Goal: Task Accomplishment & Management: Manage account settings

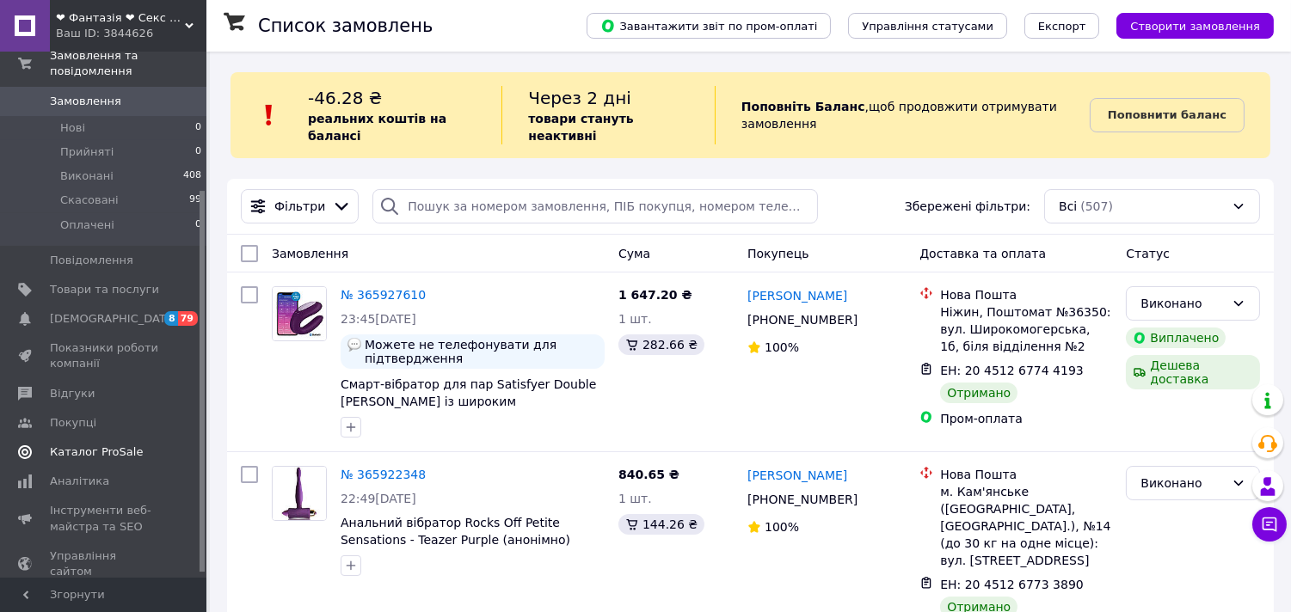
scroll to position [198, 0]
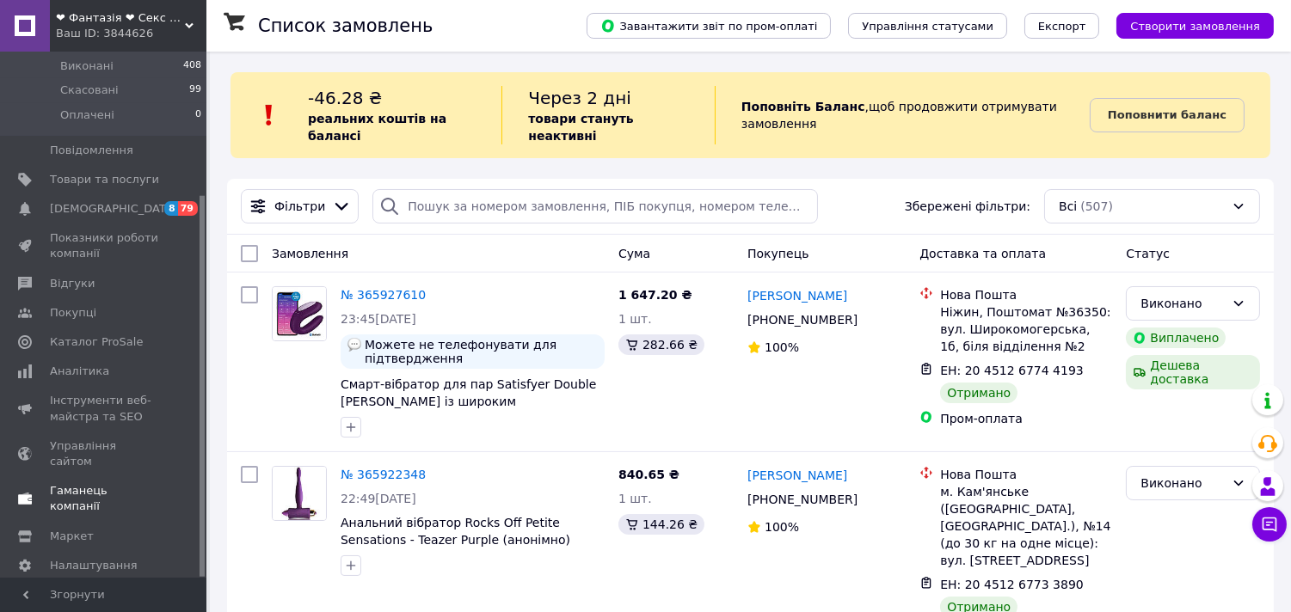
click at [127, 483] on span "Гаманець компанії" at bounding box center [104, 498] width 109 height 31
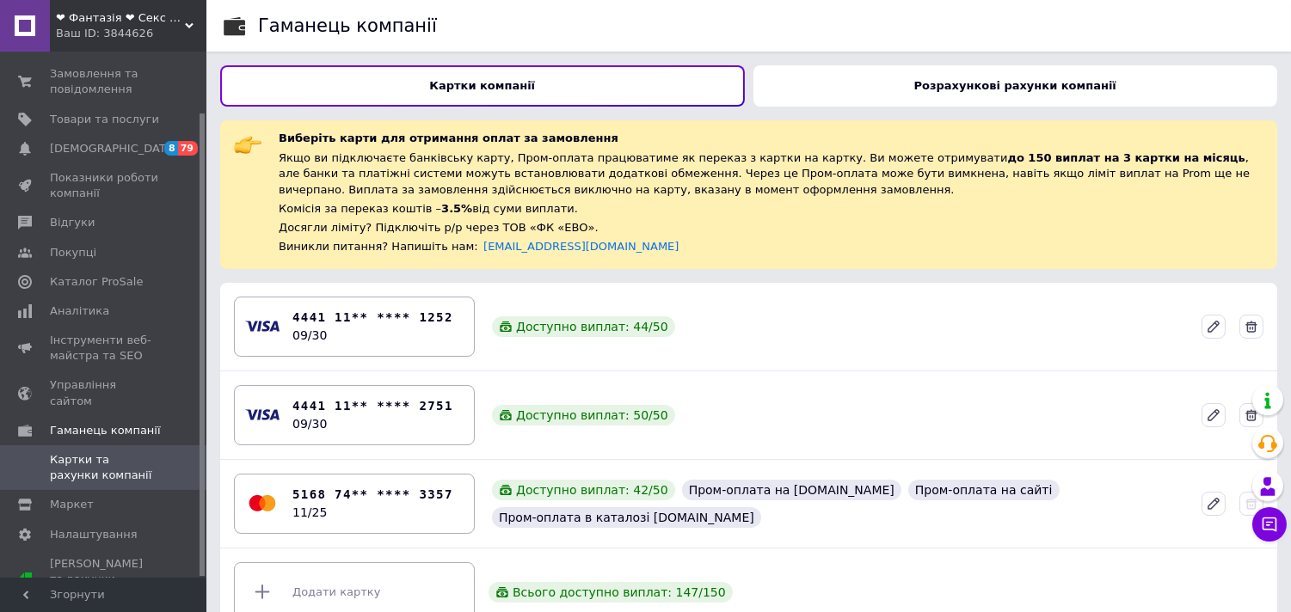
click at [992, 64] on div "Гаманець компанії Картки компанії Розрахункові рахунки компанії Виберіть карти …" at bounding box center [748, 325] width 1085 height 650
click at [992, 84] on b "Розрахункові рахунки компанії" at bounding box center [1015, 85] width 202 height 13
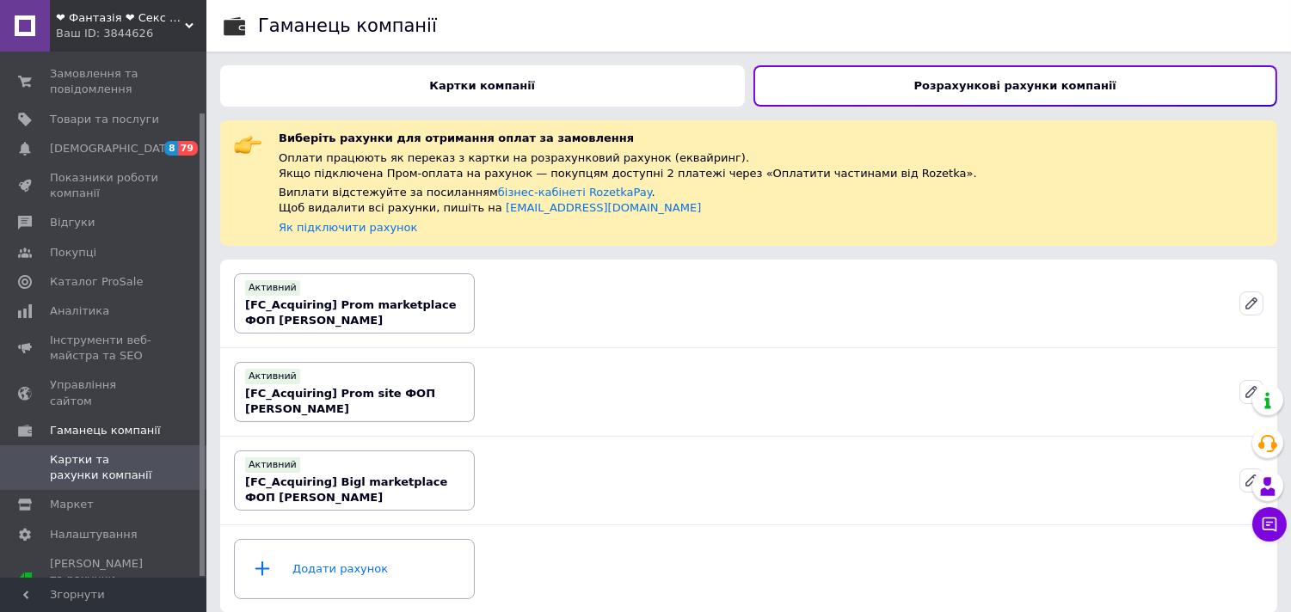
click at [545, 69] on div "Картки компанії" at bounding box center [482, 85] width 525 height 41
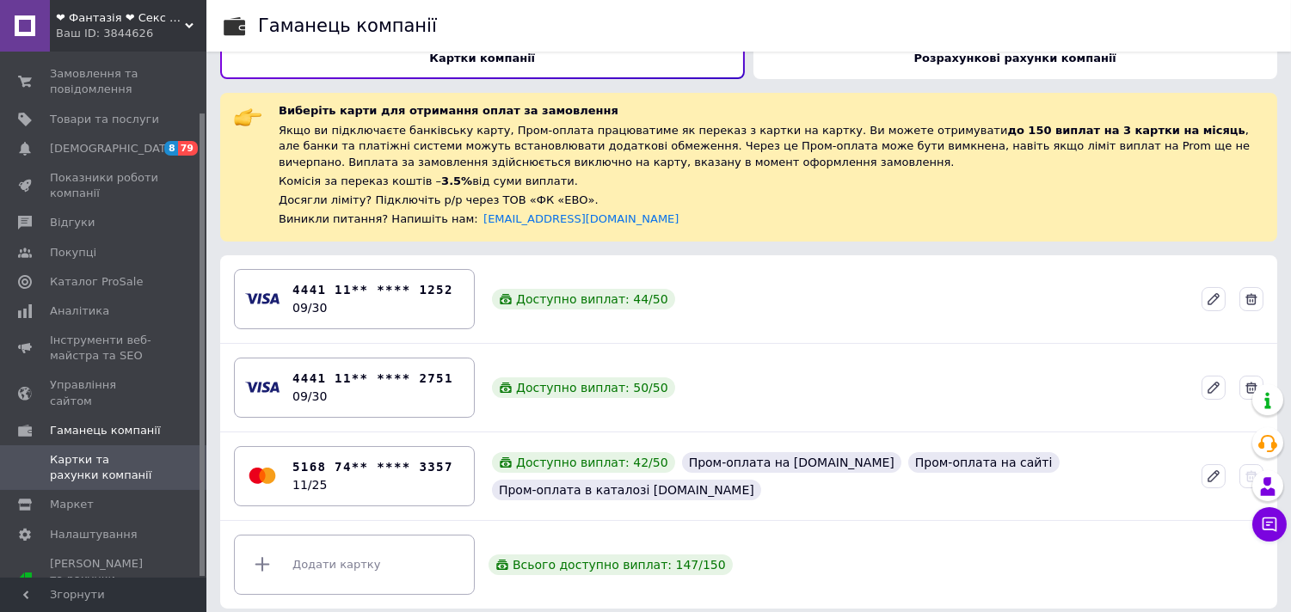
scroll to position [38, 0]
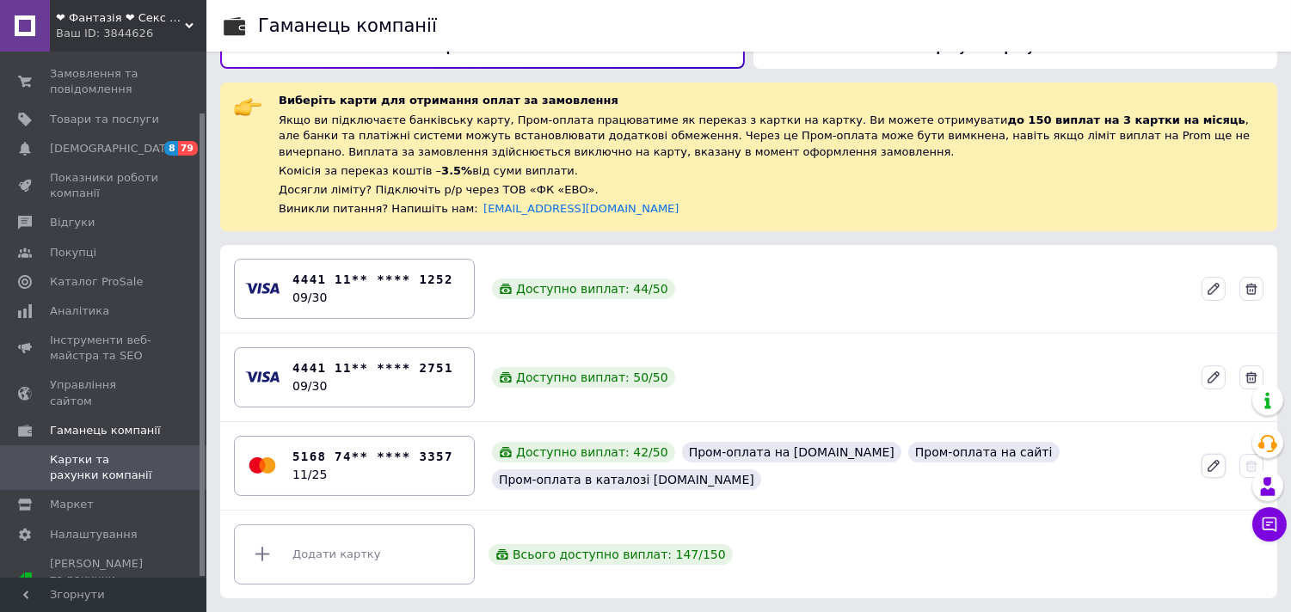
click at [1218, 468] on icon at bounding box center [1213, 465] width 15 height 15
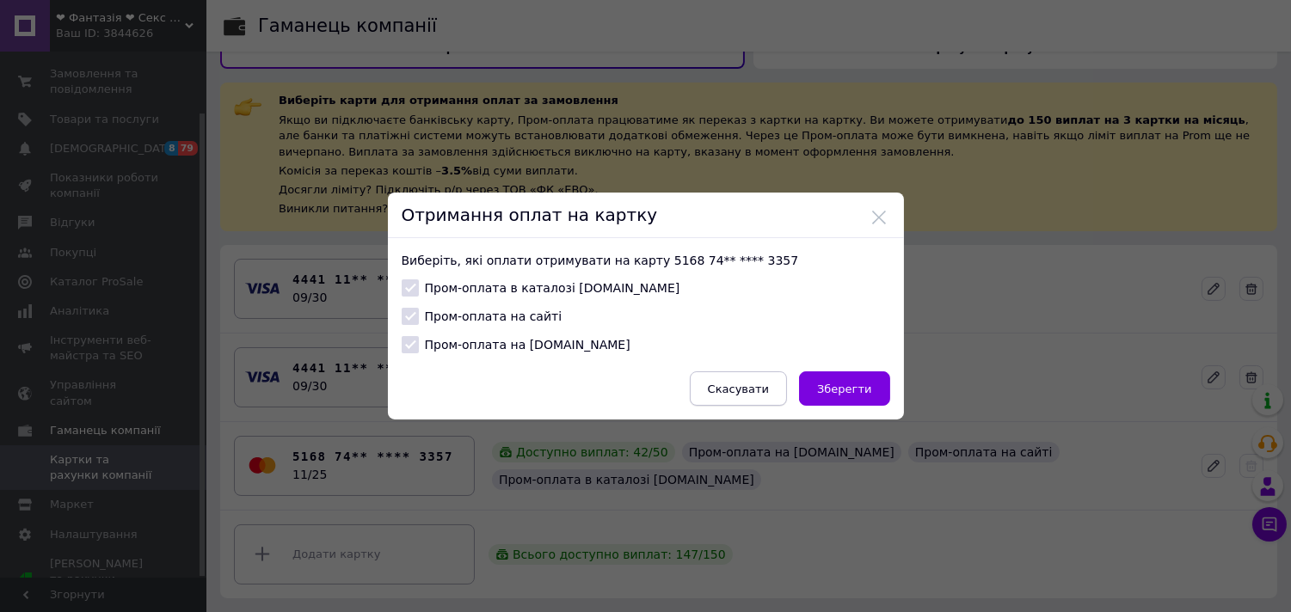
click at [729, 397] on button "Скасувати" at bounding box center [738, 389] width 97 height 34
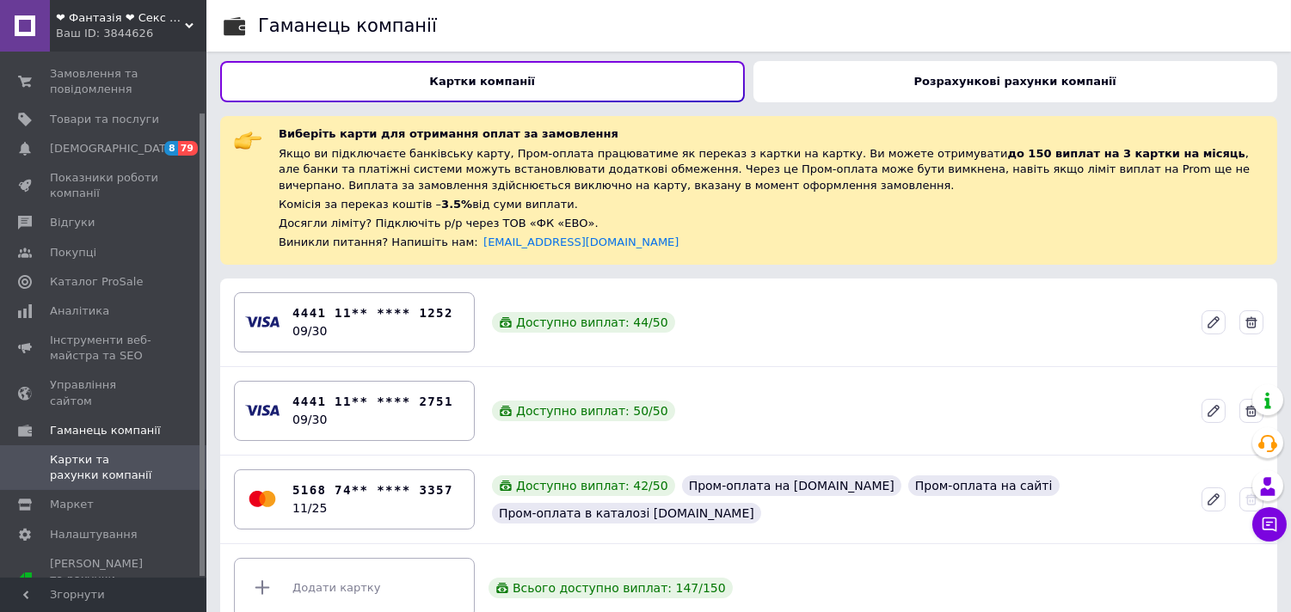
scroll to position [0, 0]
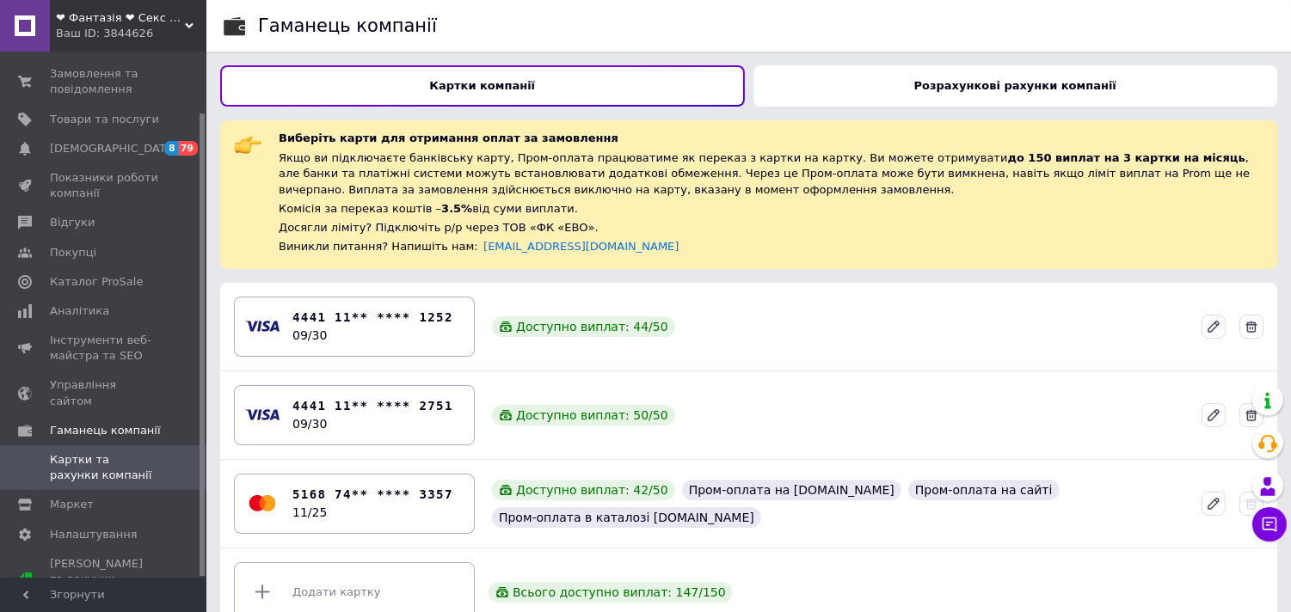
click at [925, 95] on div "Розрахункові рахунки компанії" at bounding box center [1016, 85] width 525 height 41
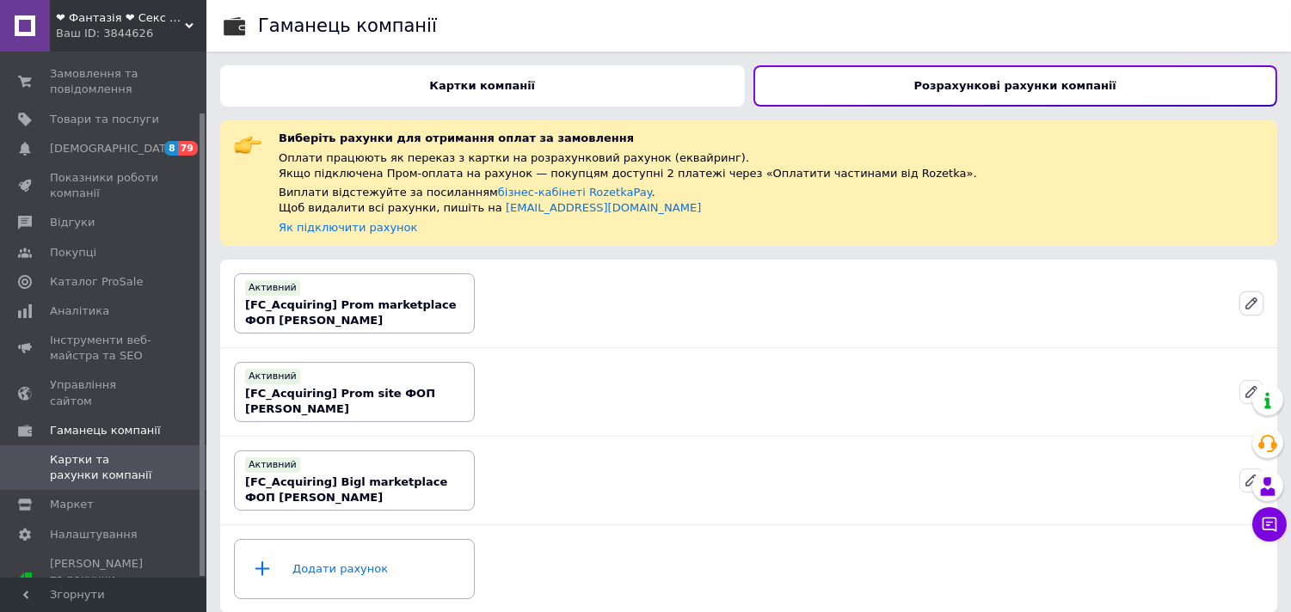
click at [1250, 302] on icon at bounding box center [1251, 303] width 10 height 10
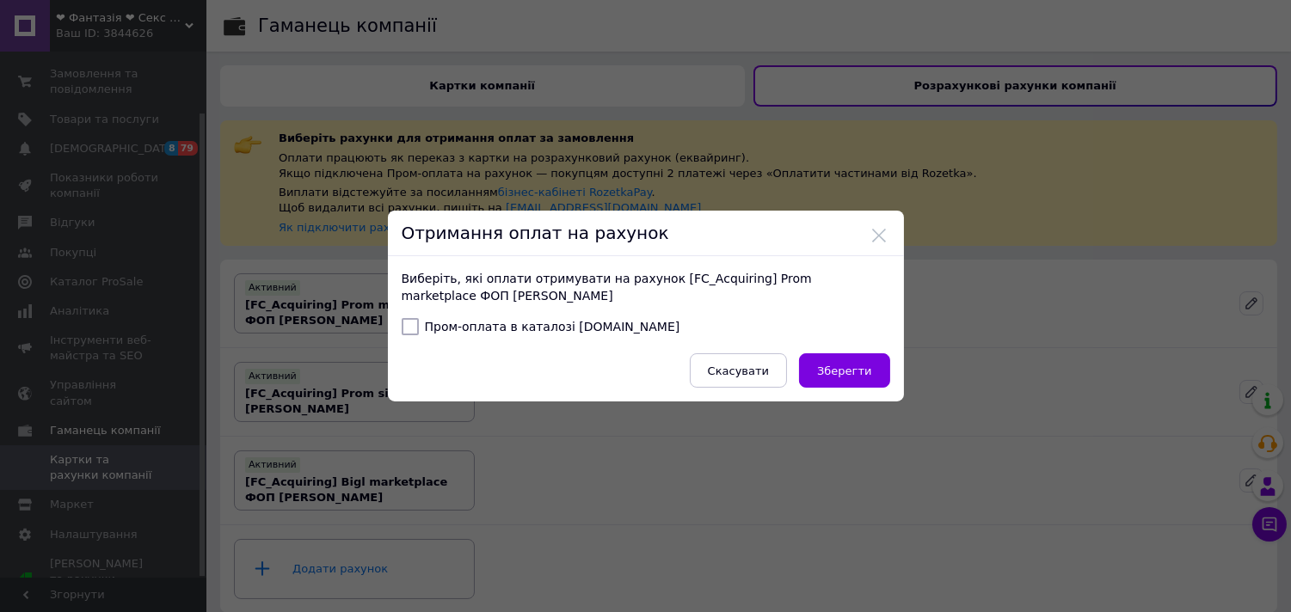
click at [405, 324] on input "Пром-оплата в каталозі [DOMAIN_NAME]" at bounding box center [410, 326] width 17 height 17
checkbox input "true"
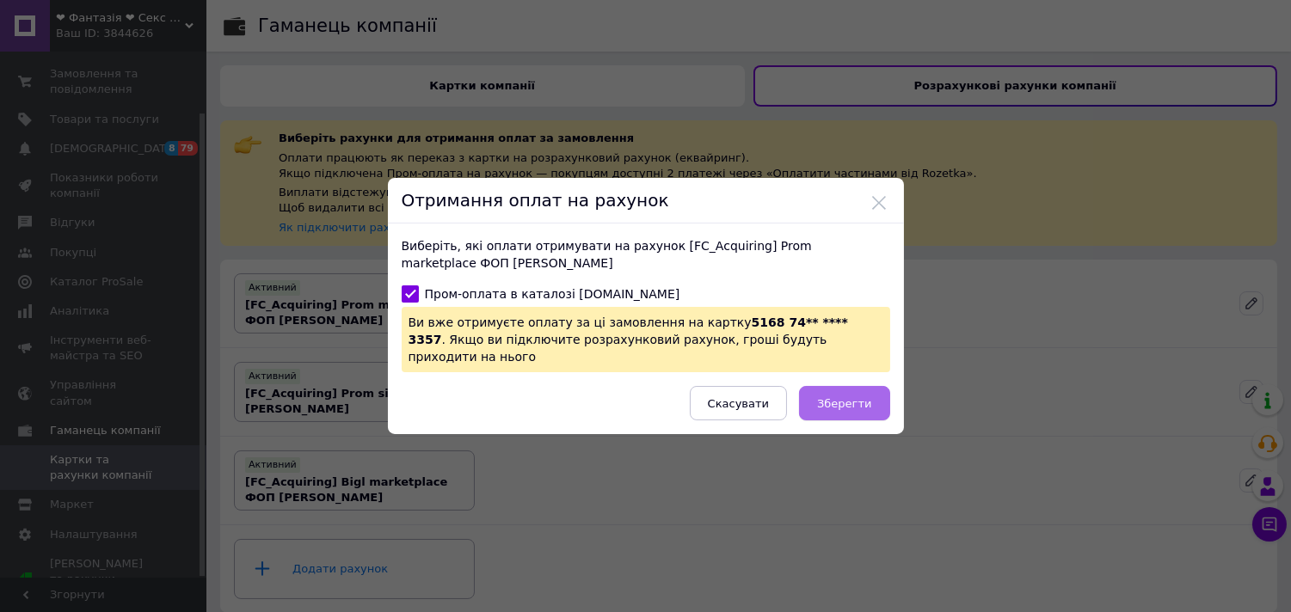
click at [854, 397] on span "Зберегти" at bounding box center [844, 403] width 54 height 13
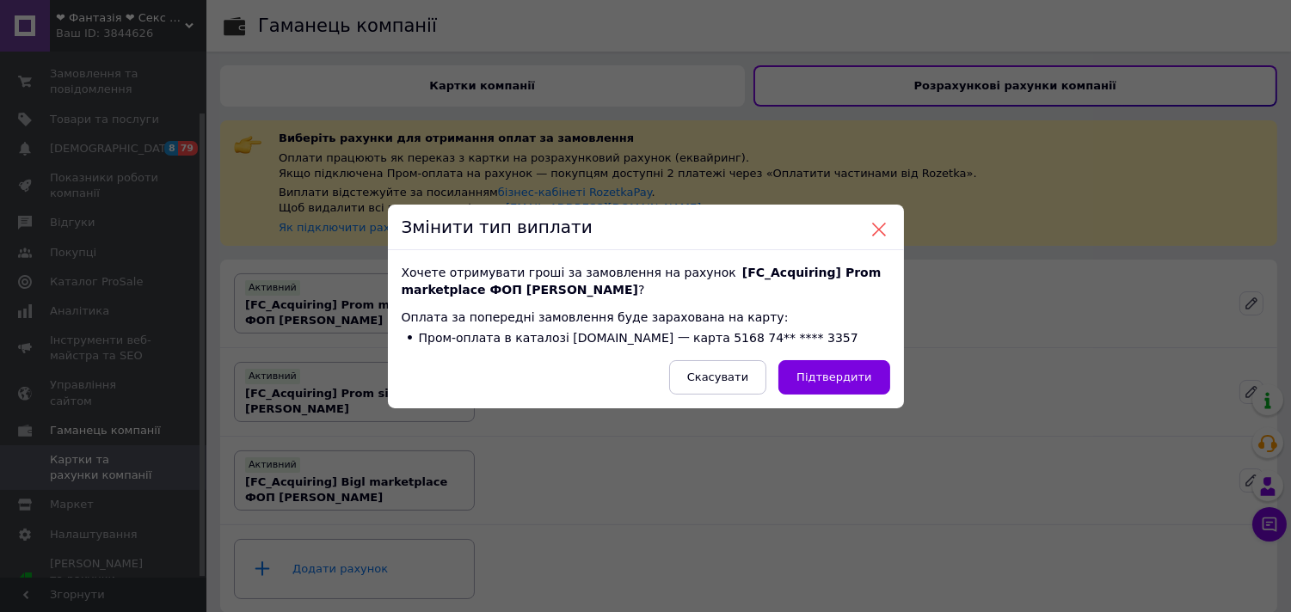
click at [877, 230] on button at bounding box center [878, 229] width 15 height 15
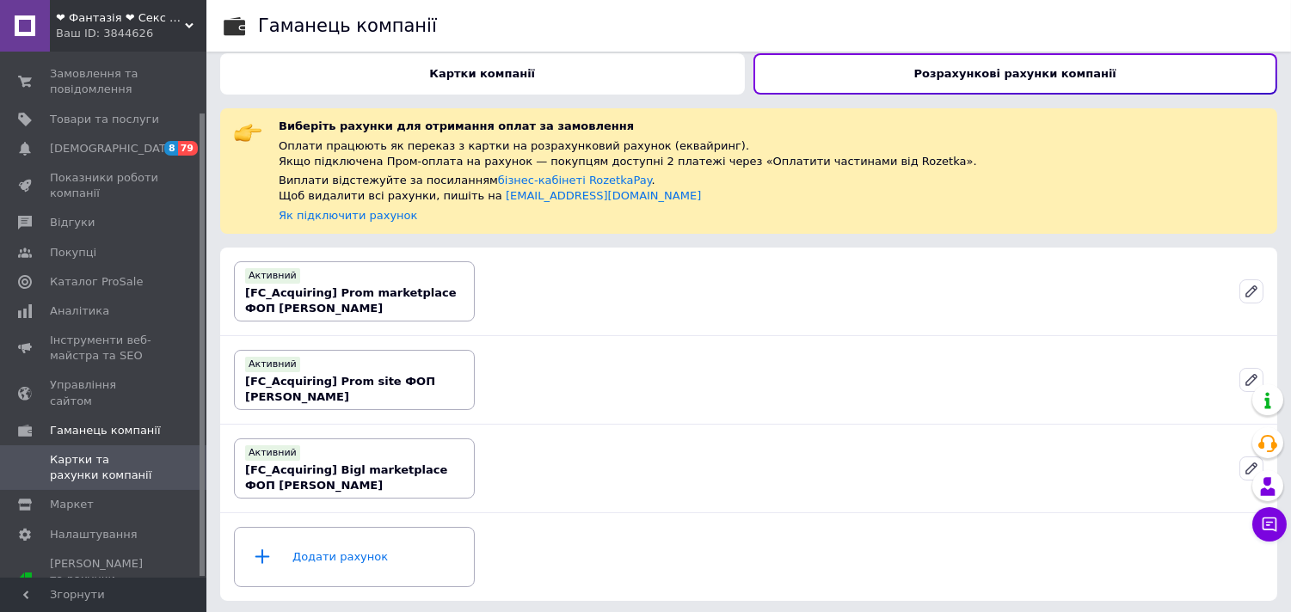
scroll to position [15, 0]
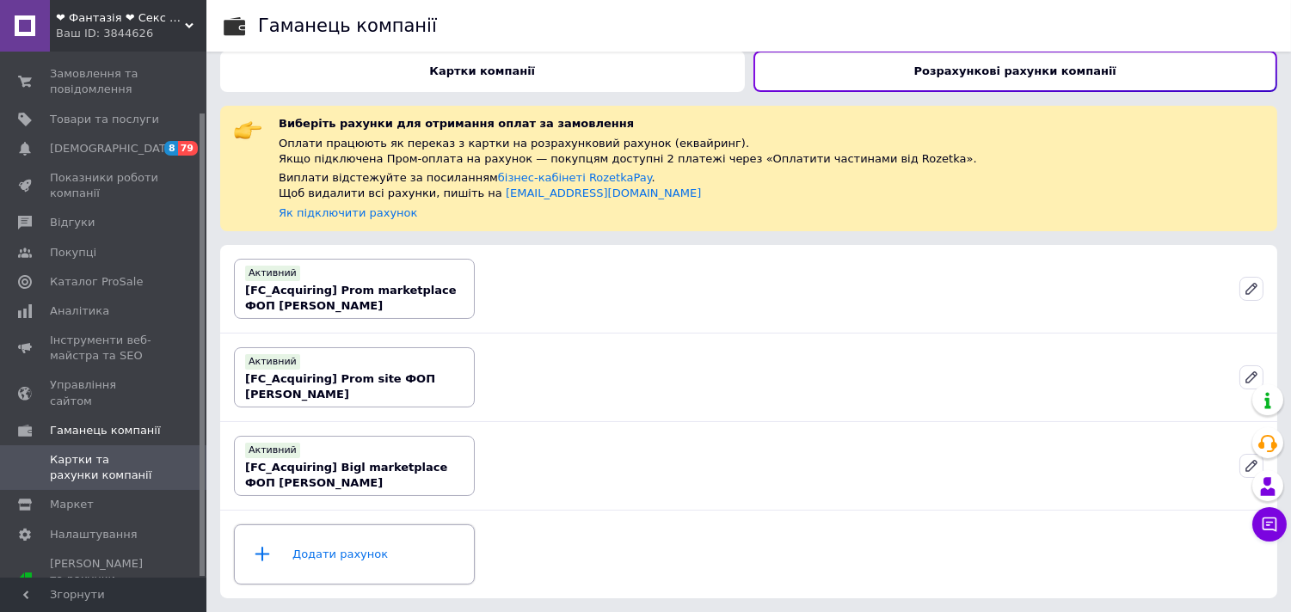
click at [346, 546] on div "Додати рахунок" at bounding box center [354, 555] width 218 height 52
click at [1252, 288] on icon at bounding box center [1251, 289] width 10 height 10
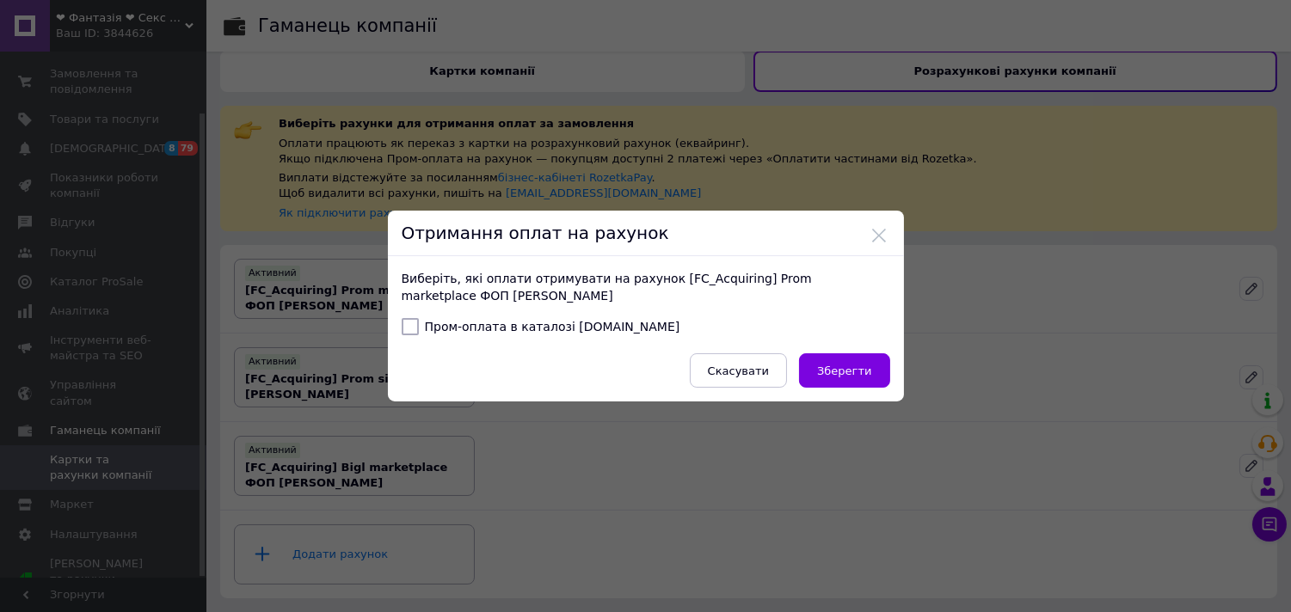
click at [408, 325] on input "Пром-оплата в каталозі [DOMAIN_NAME]" at bounding box center [410, 326] width 17 height 17
checkbox input "true"
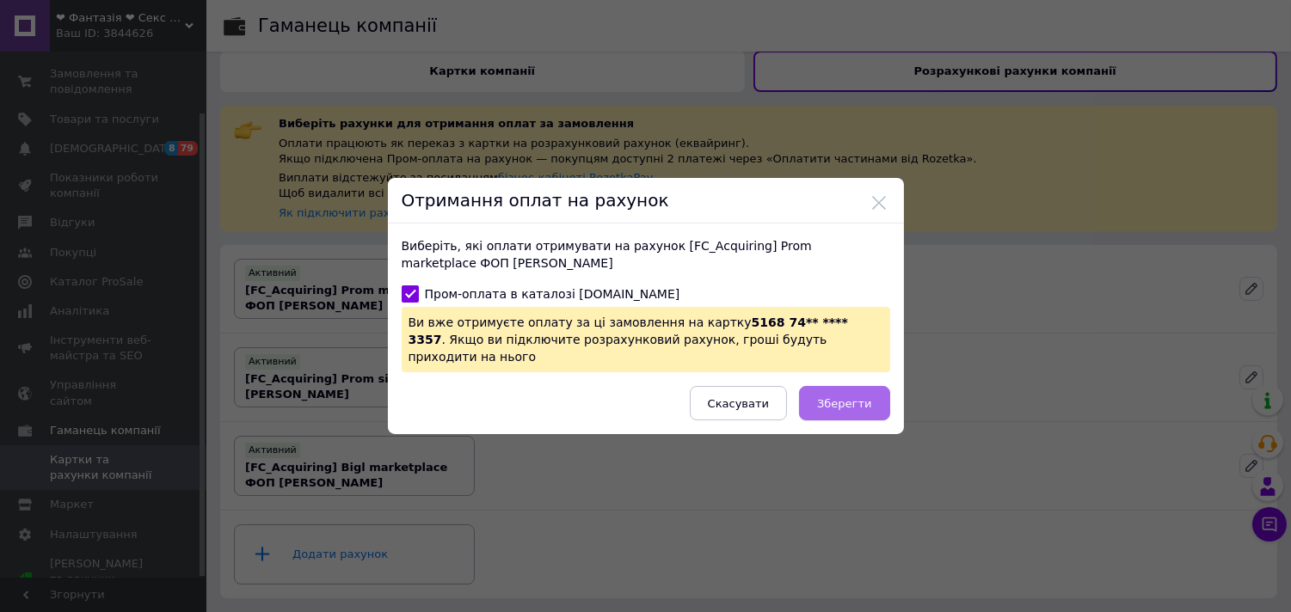
click at [840, 397] on span "Зберегти" at bounding box center [844, 403] width 54 height 13
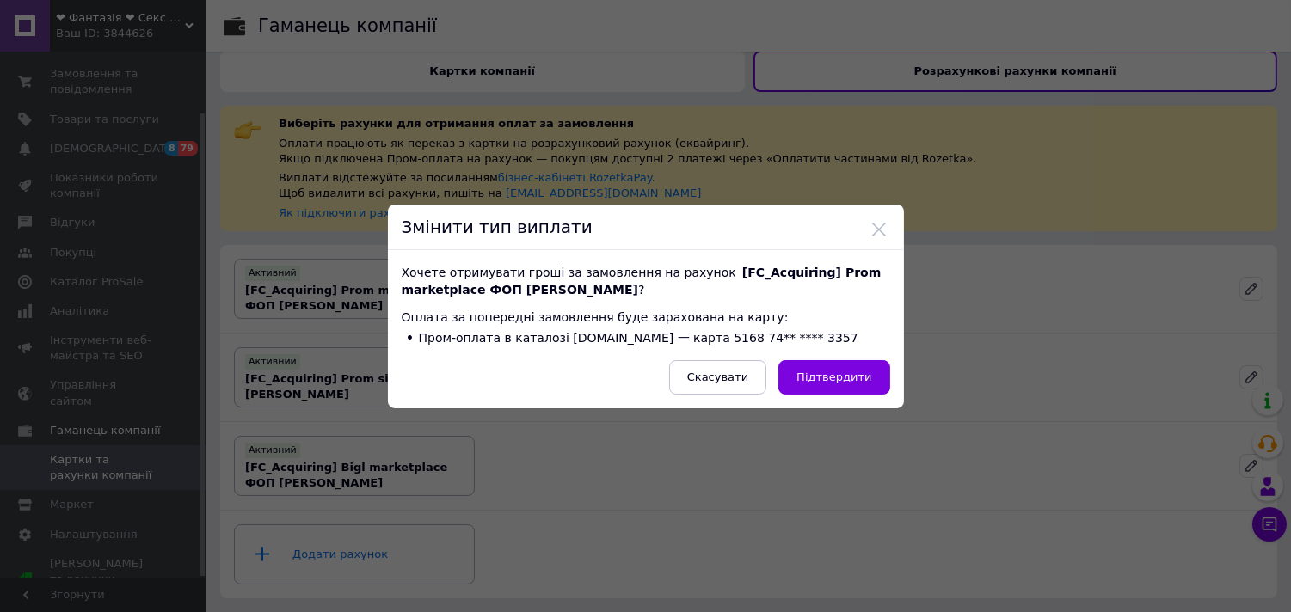
click at [846, 372] on span "Підтвердити" at bounding box center [834, 377] width 75 height 13
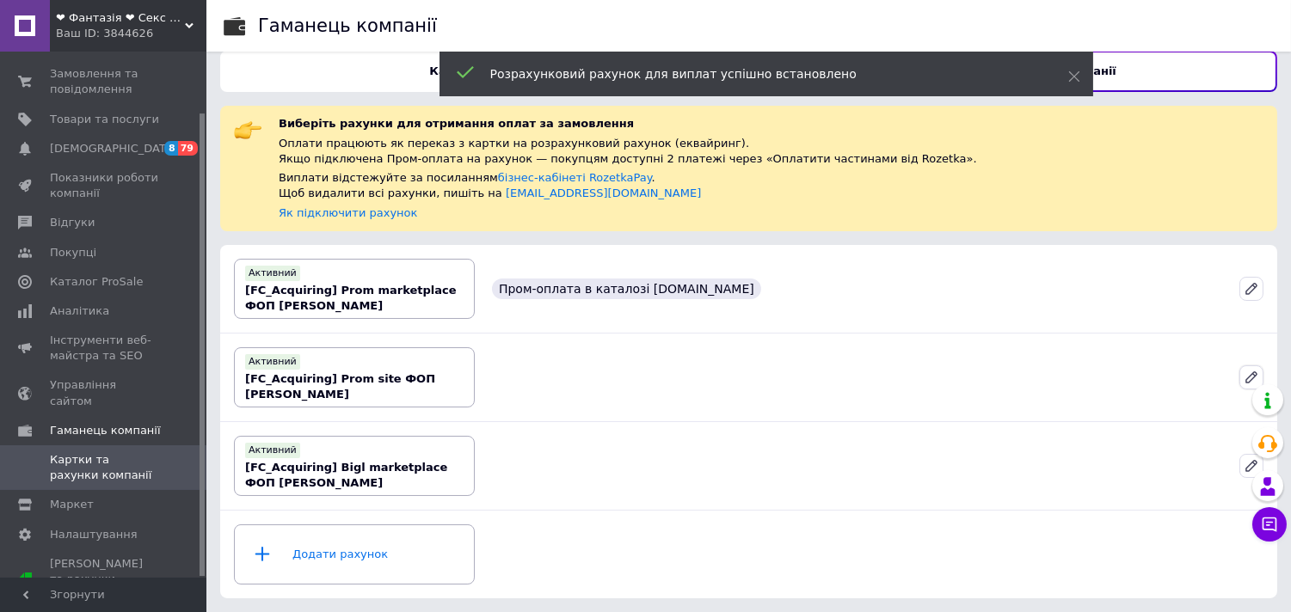
click at [1245, 377] on icon at bounding box center [1251, 377] width 15 height 15
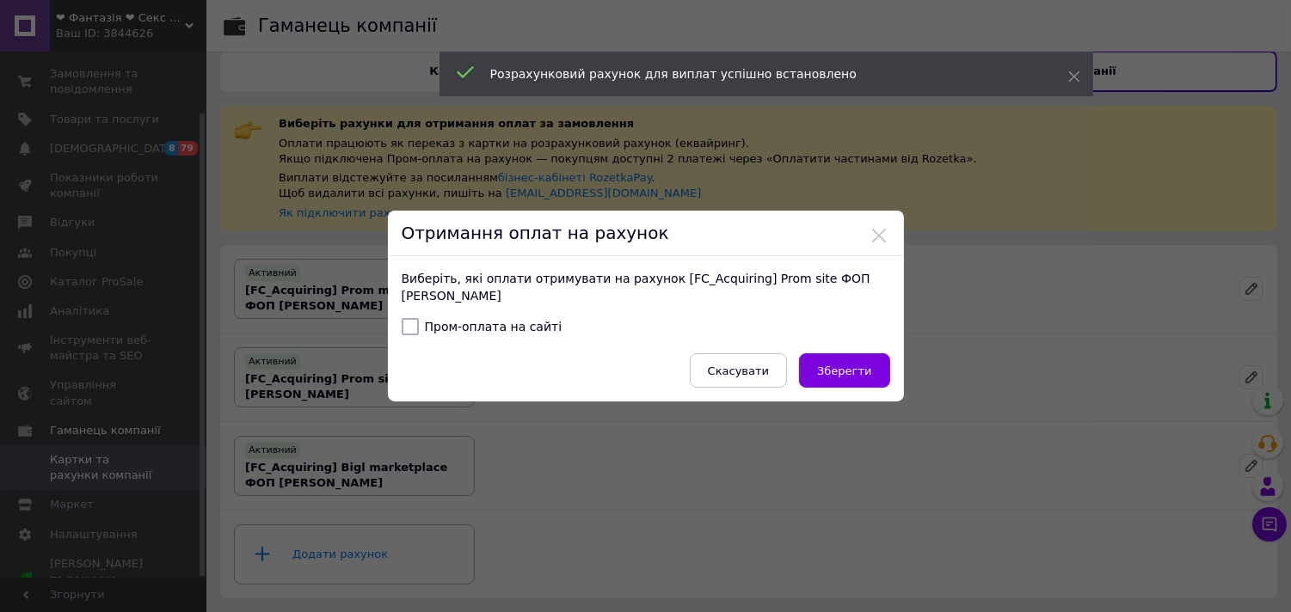
click at [406, 329] on input "Пром-оплата на сайті" at bounding box center [410, 326] width 17 height 17
checkbox input "true"
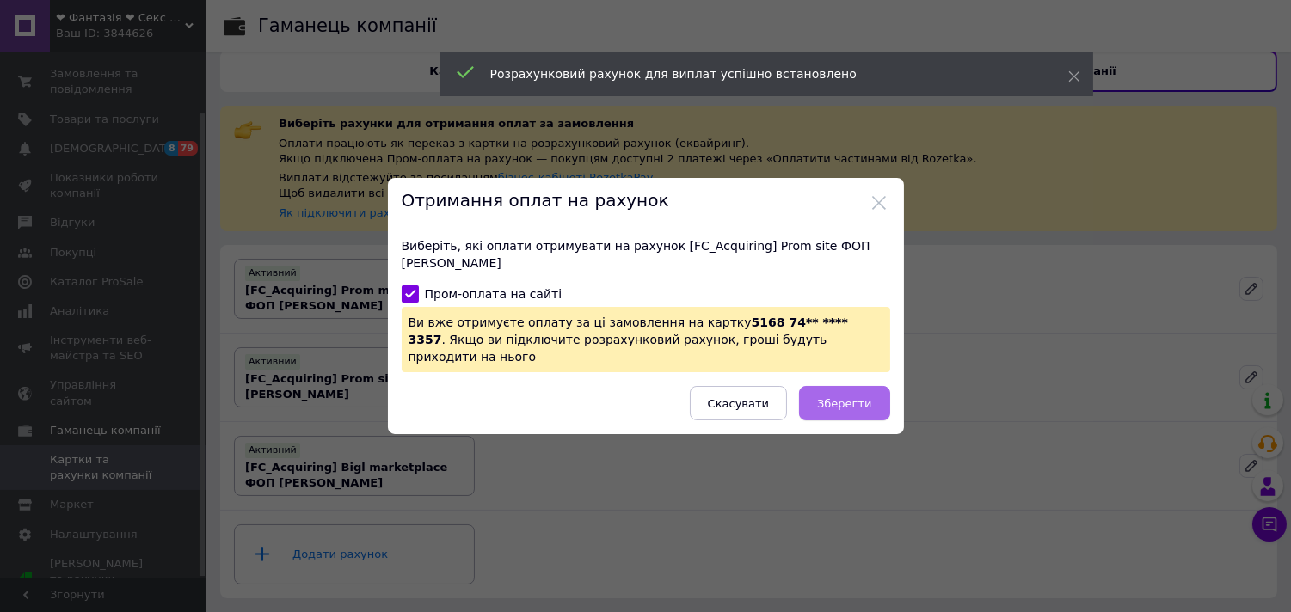
click at [847, 400] on span "Зберегти" at bounding box center [844, 403] width 54 height 13
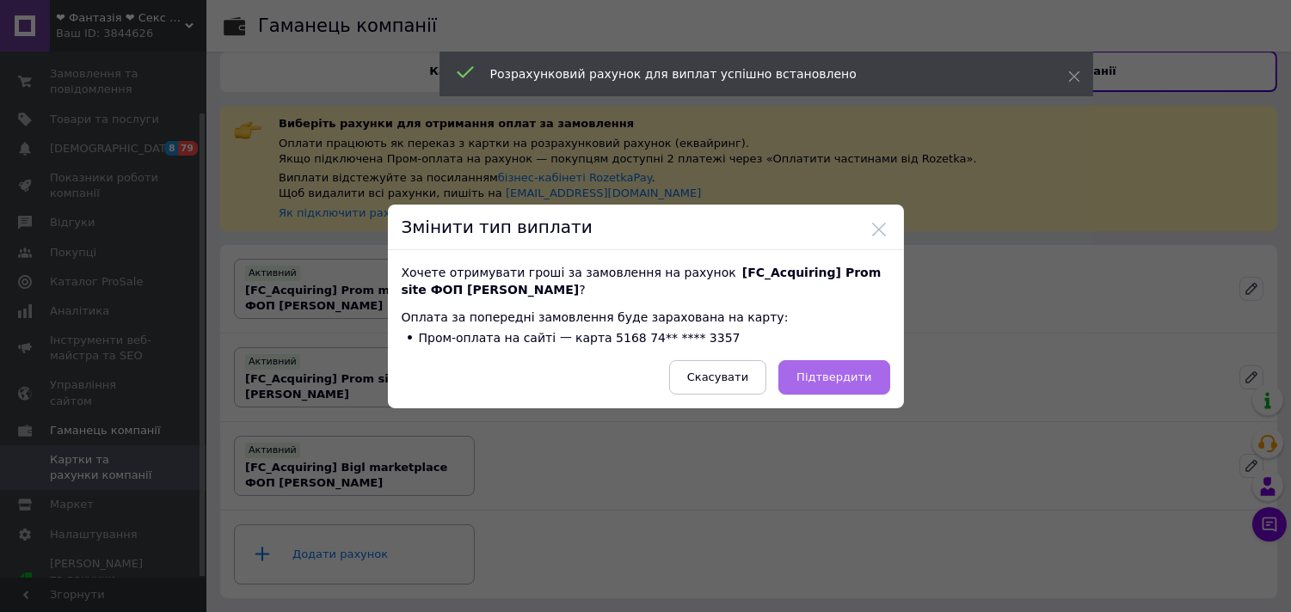
click at [837, 380] on span "Підтвердити" at bounding box center [834, 377] width 75 height 13
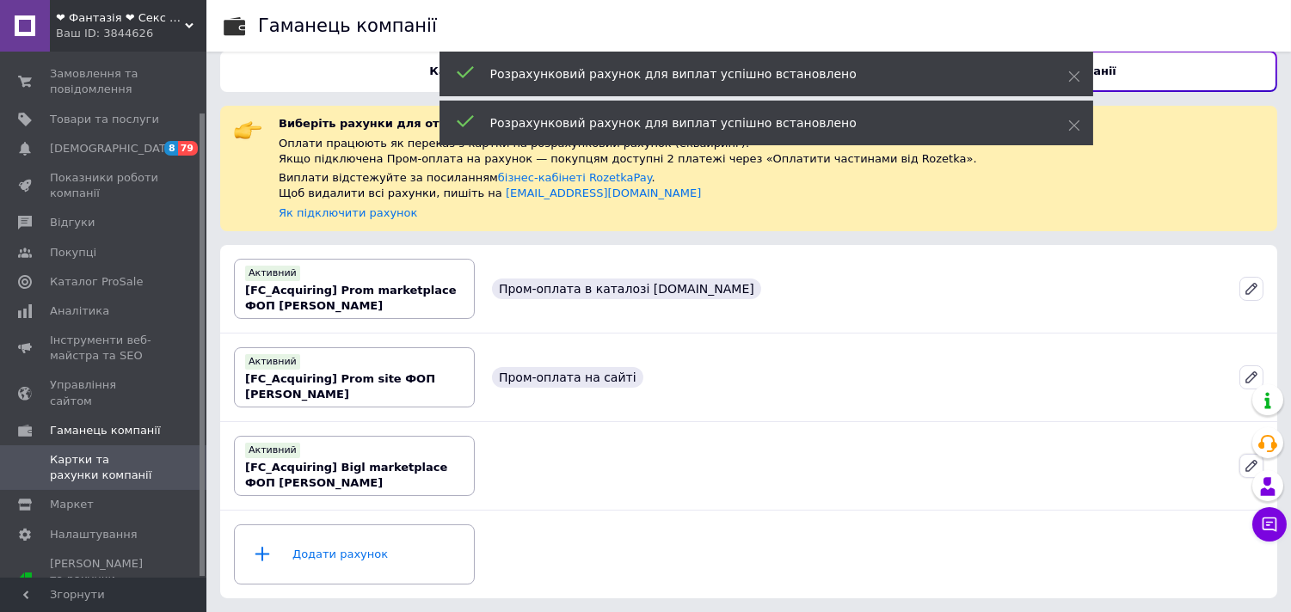
click at [1251, 467] on icon at bounding box center [1251, 466] width 10 height 10
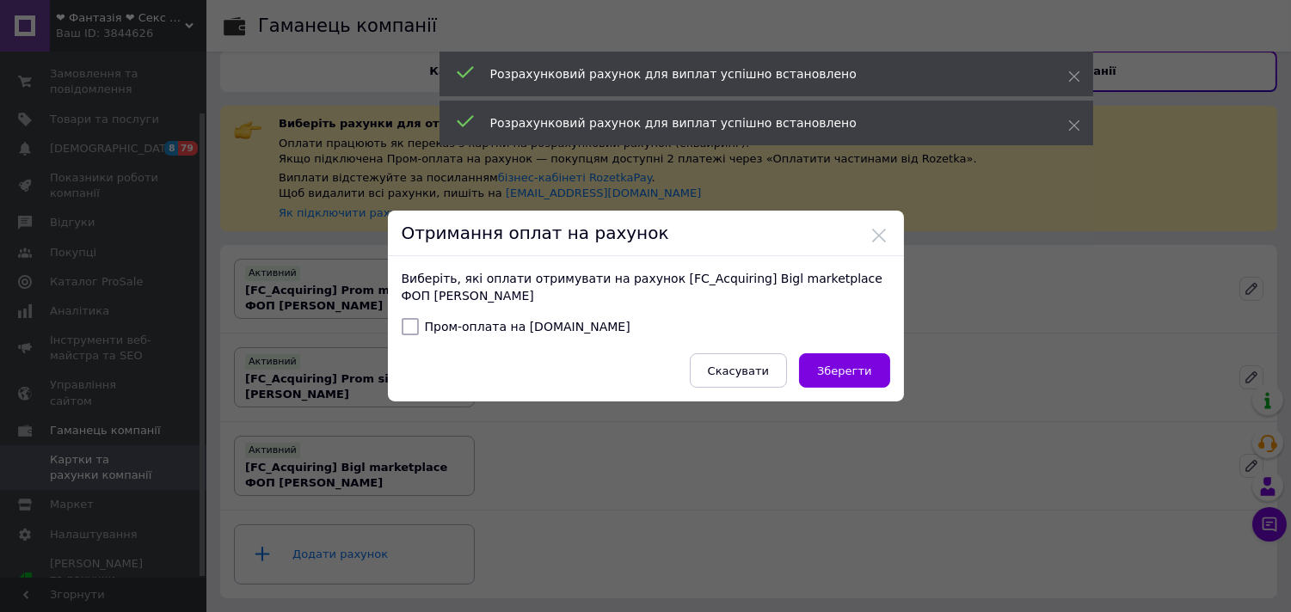
click at [410, 327] on input "Пром-оплата на [DOMAIN_NAME]" at bounding box center [410, 326] width 17 height 17
checkbox input "true"
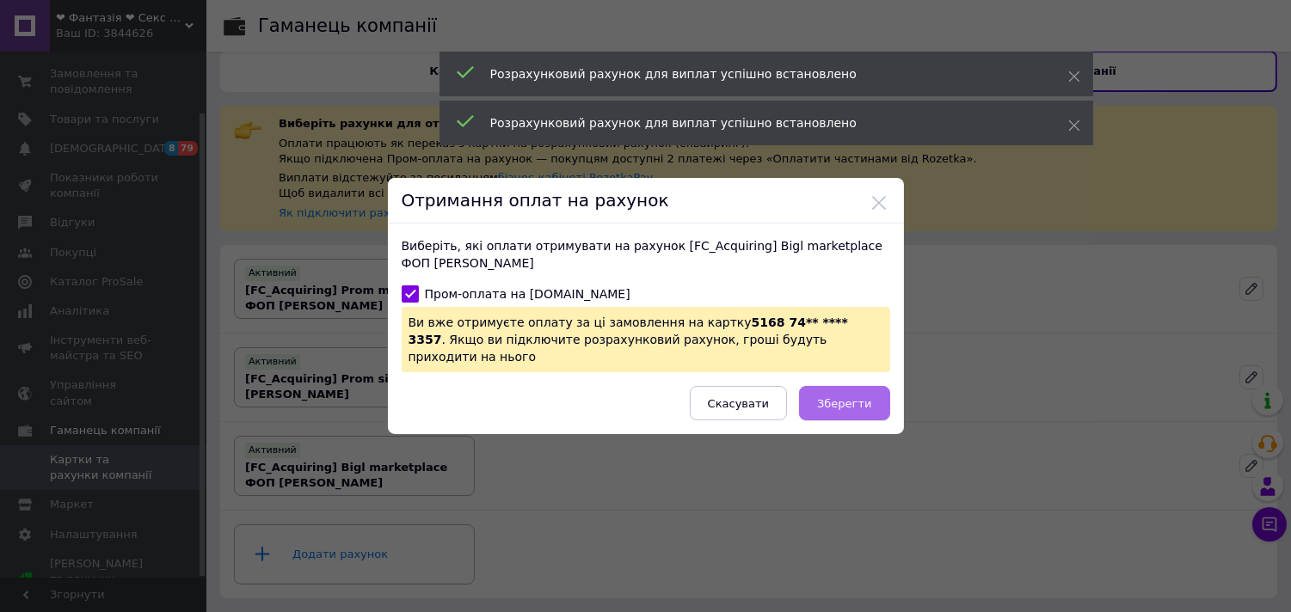
click at [835, 397] on span "Зберегти" at bounding box center [844, 403] width 54 height 13
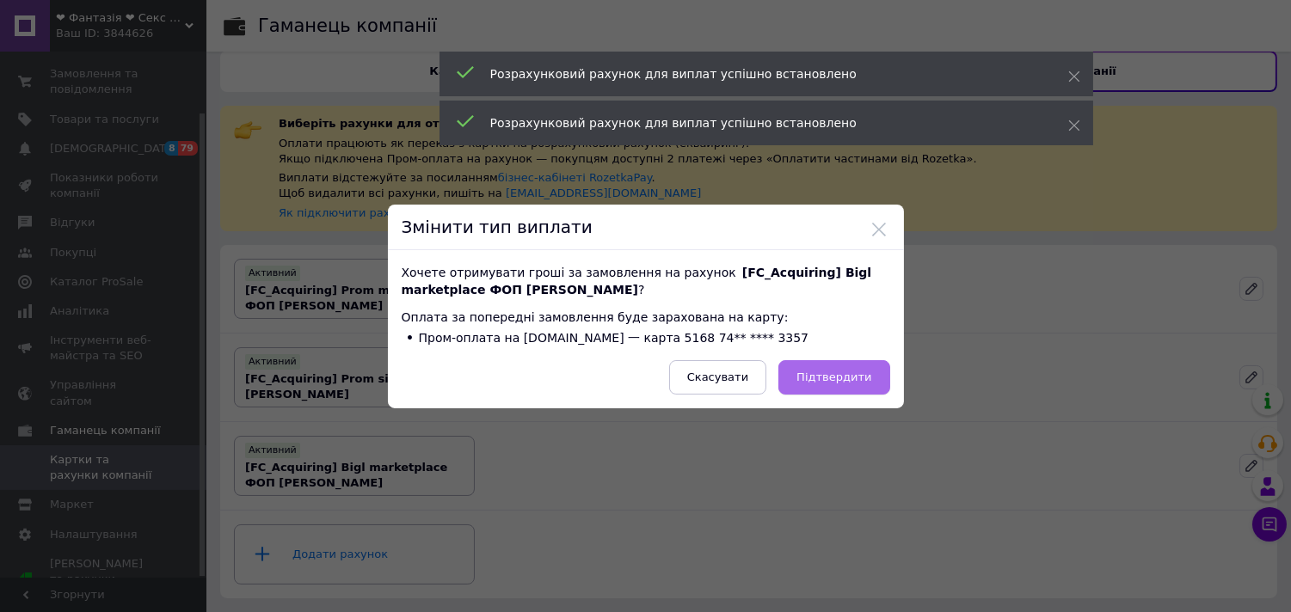
click at [843, 379] on span "Підтвердити" at bounding box center [834, 377] width 75 height 13
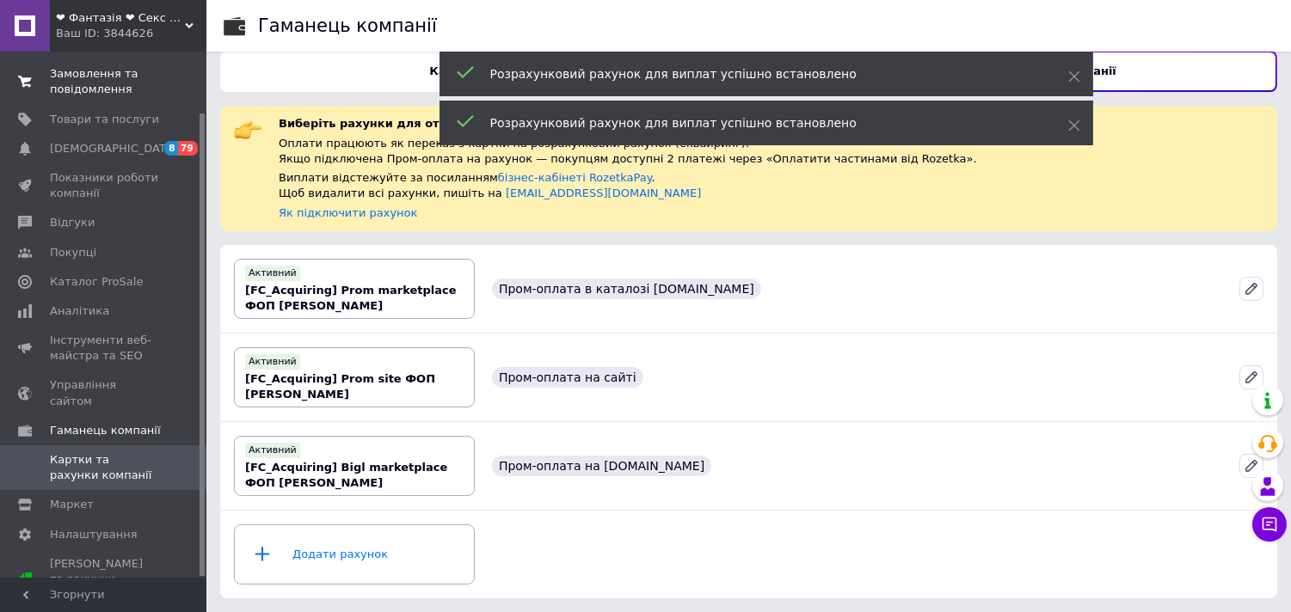
click at [114, 84] on span "Замовлення та повідомлення" at bounding box center [104, 81] width 109 height 31
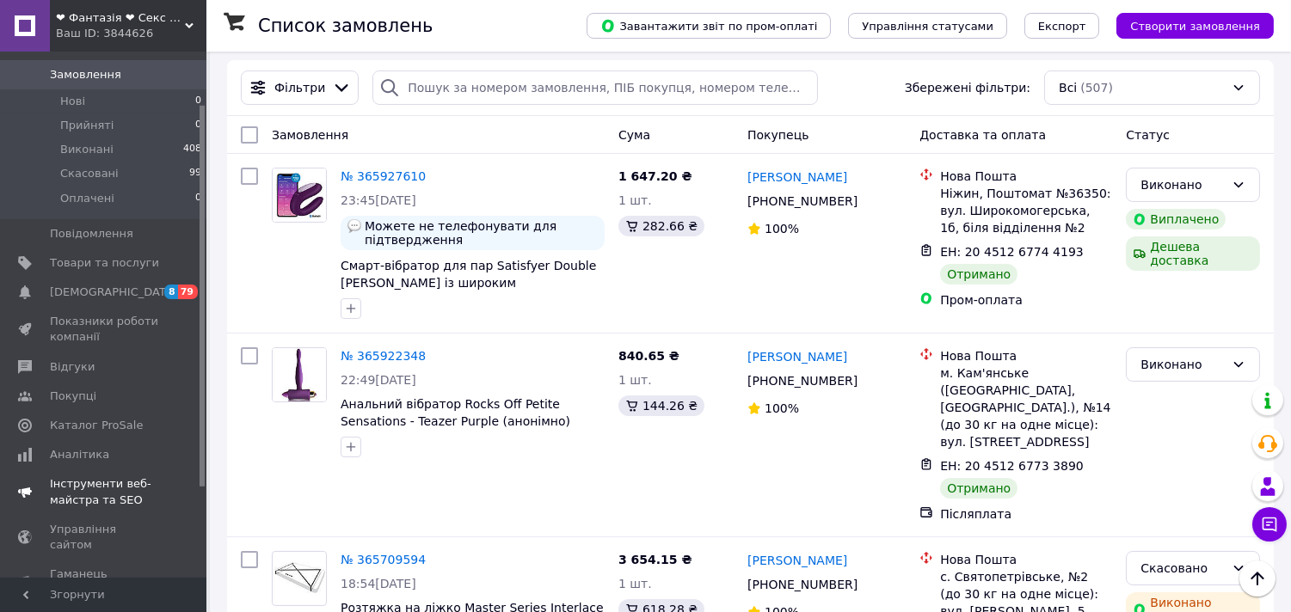
scroll to position [198, 0]
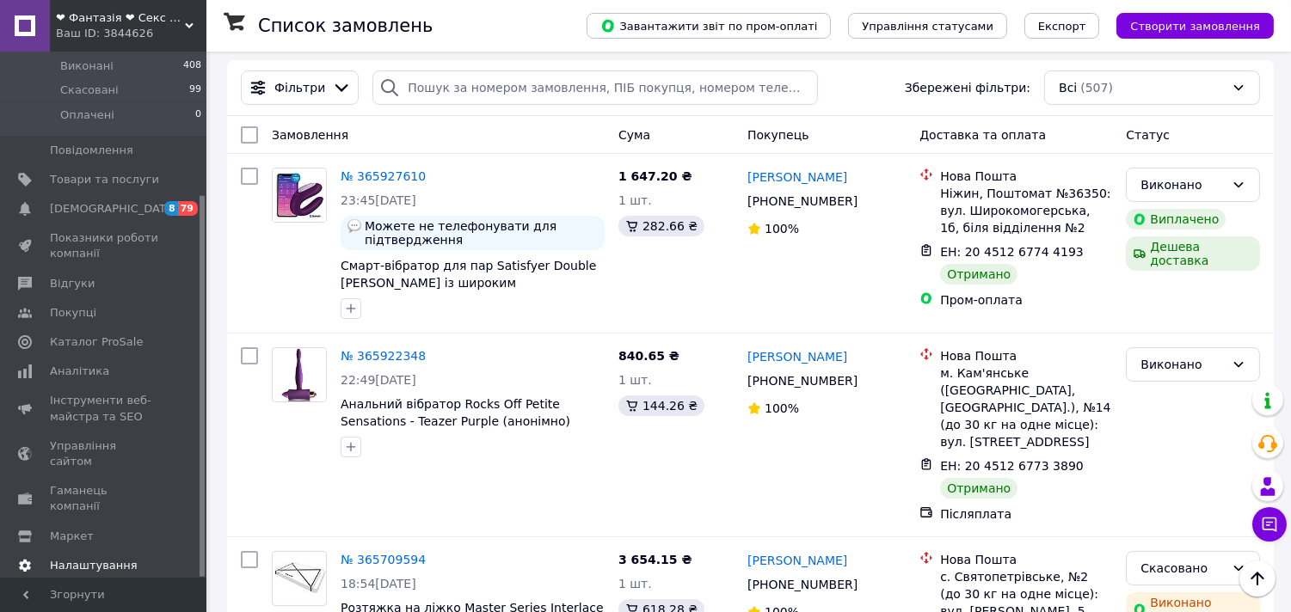
click at [125, 558] on span "Налаштування" at bounding box center [104, 565] width 109 height 15
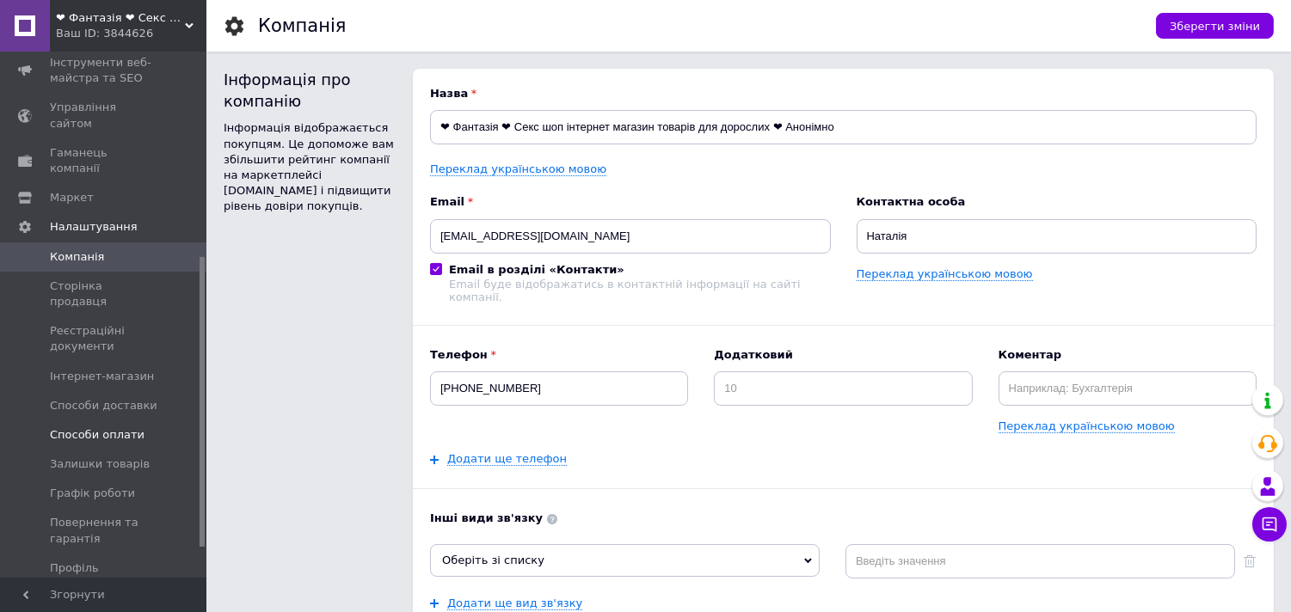
scroll to position [389, 0]
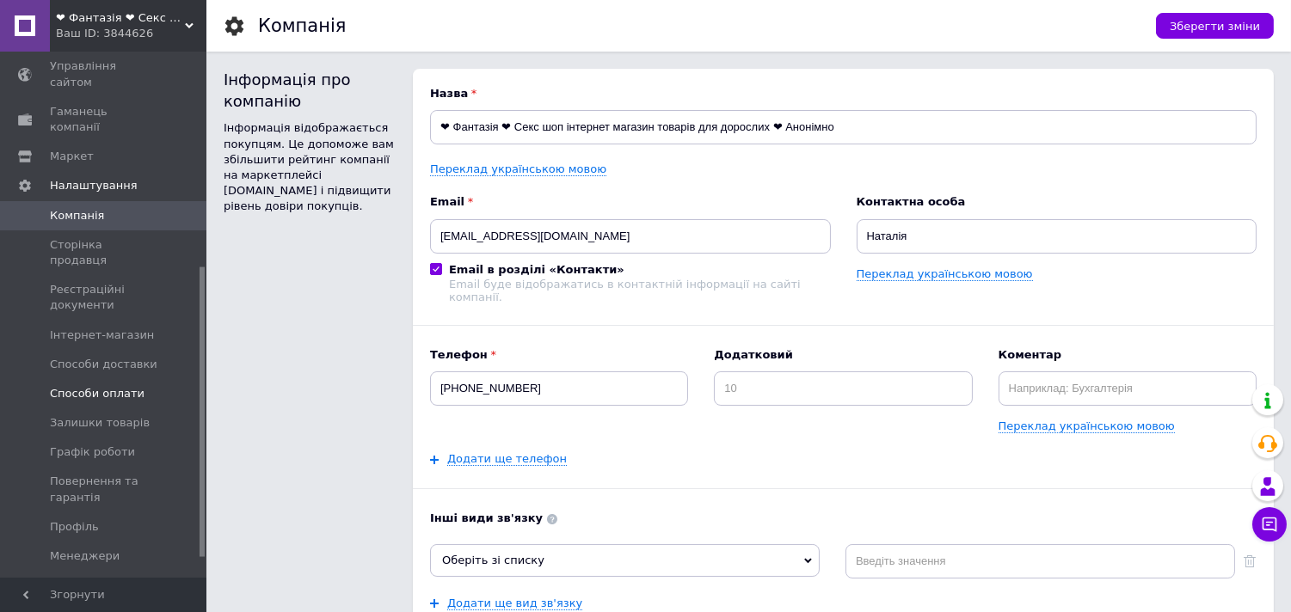
click at [124, 386] on span "Способи оплати" at bounding box center [97, 393] width 95 height 15
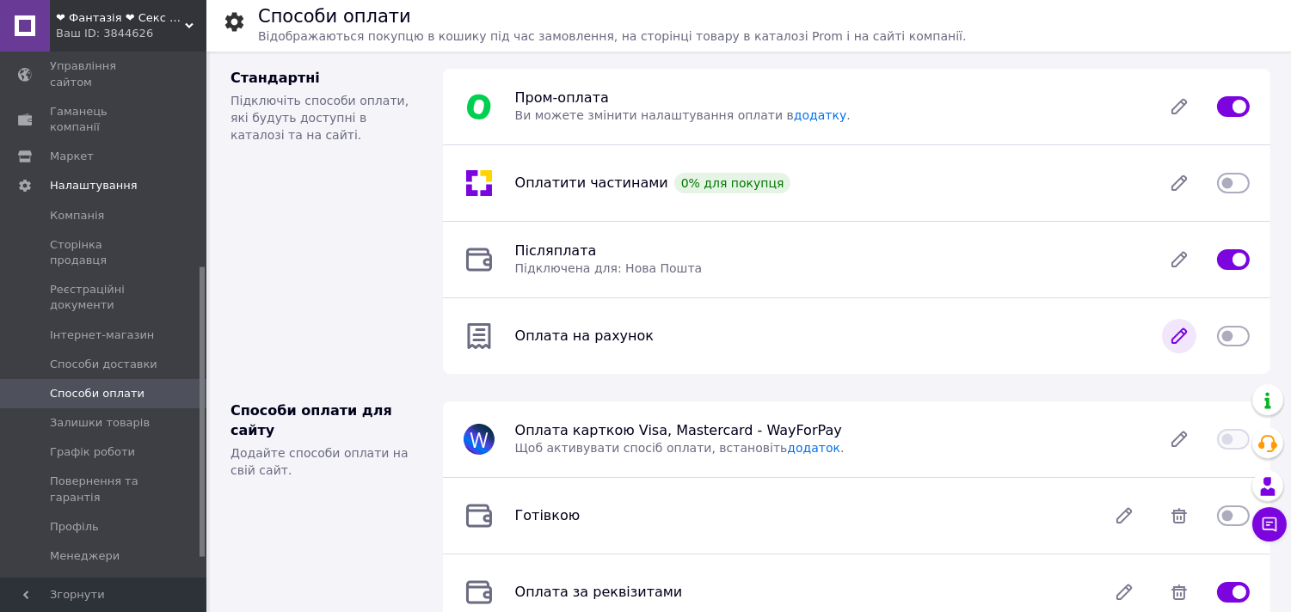
click at [1177, 340] on icon at bounding box center [1179, 336] width 14 height 14
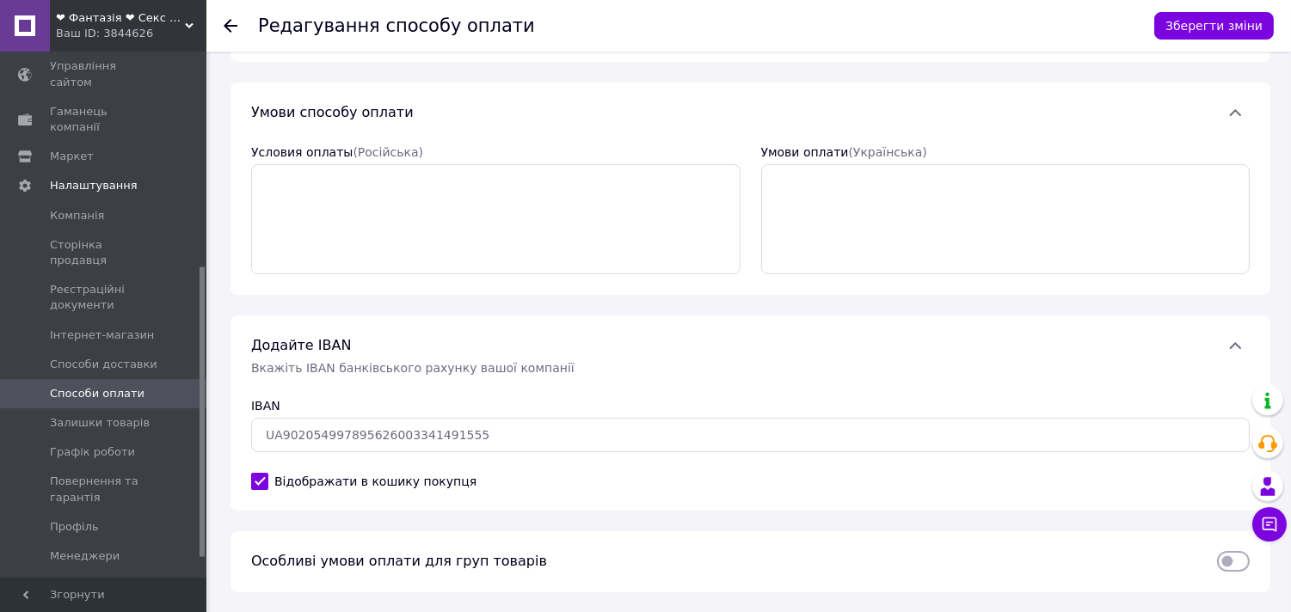
scroll to position [95, 0]
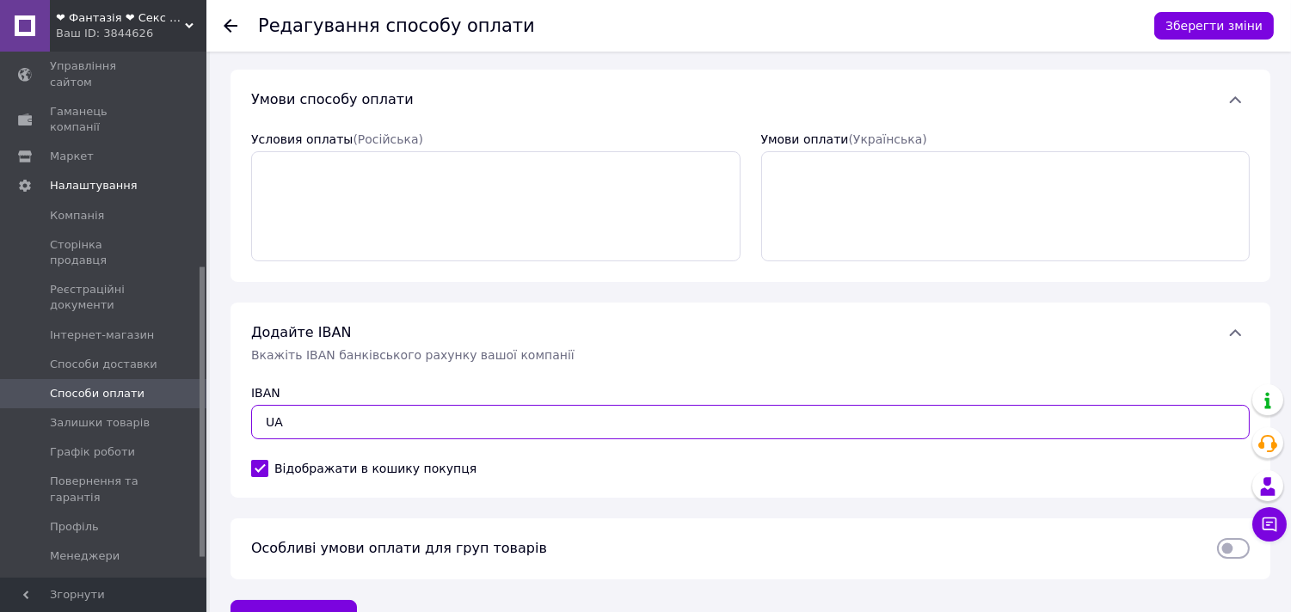
drag, startPoint x: 483, startPoint y: 420, endPoint x: 209, endPoint y: 436, distance: 274.9
click at [210, 436] on div "Редагування способу оплати Зберегти зміни Оплата на рахунок  Умови способу опла…" at bounding box center [750, 305] width 1081 height 699
paste input "МІНІМАЛЬНА СУМА ЗАМОВЛЕННЯ 30"
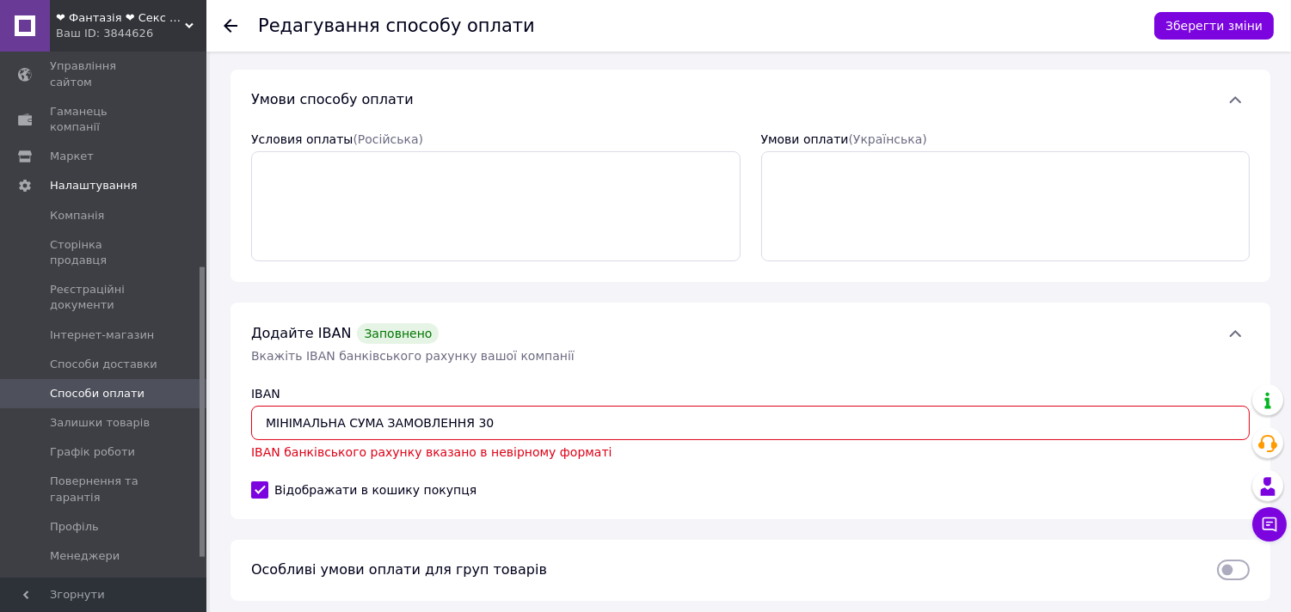
drag, startPoint x: 265, startPoint y: 418, endPoint x: 602, endPoint y: 409, distance: 337.3
click at [602, 409] on input "МІНІМАЛЬНА СУМА ЗАМОВЛЕННЯ 30" at bounding box center [750, 423] width 999 height 34
paste input "[FINANCIAL_ID]"
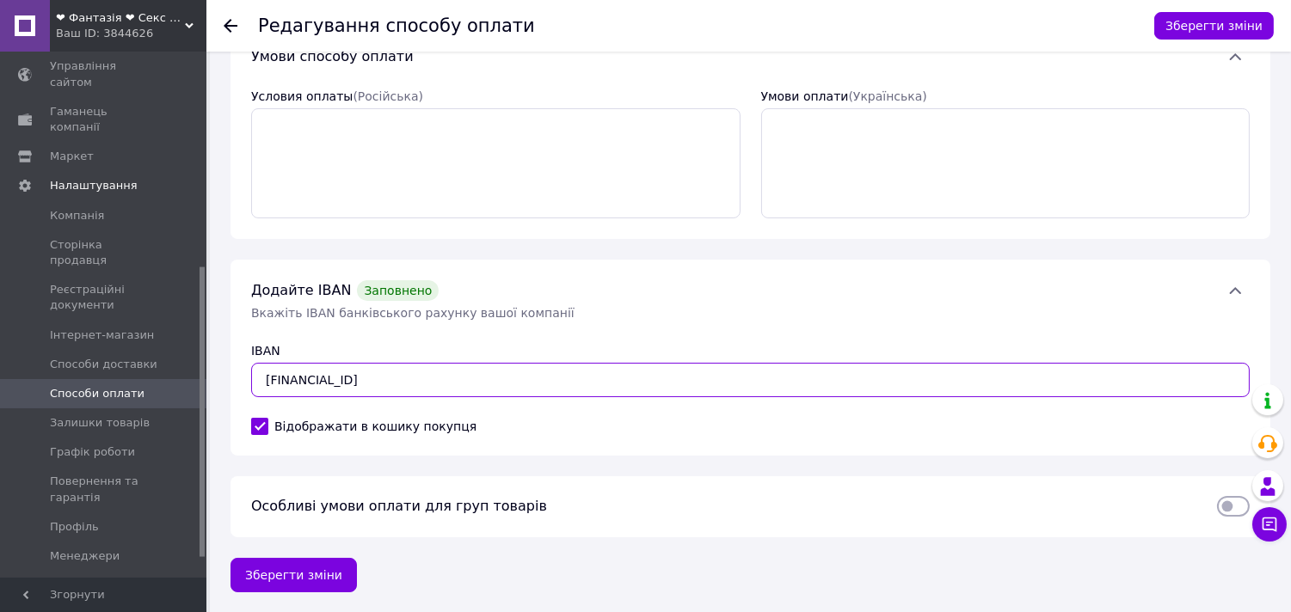
scroll to position [139, 0]
type input "[FINANCIAL_ID]"
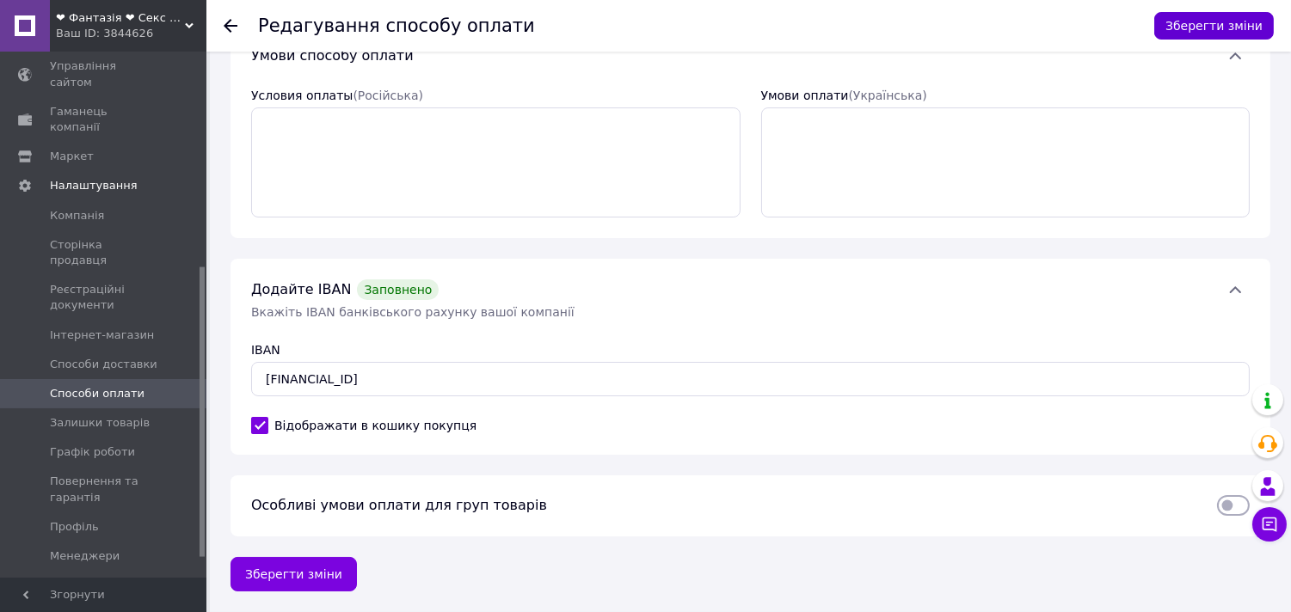
click at [1200, 29] on button "Зберегти зміни" at bounding box center [1214, 26] width 120 height 28
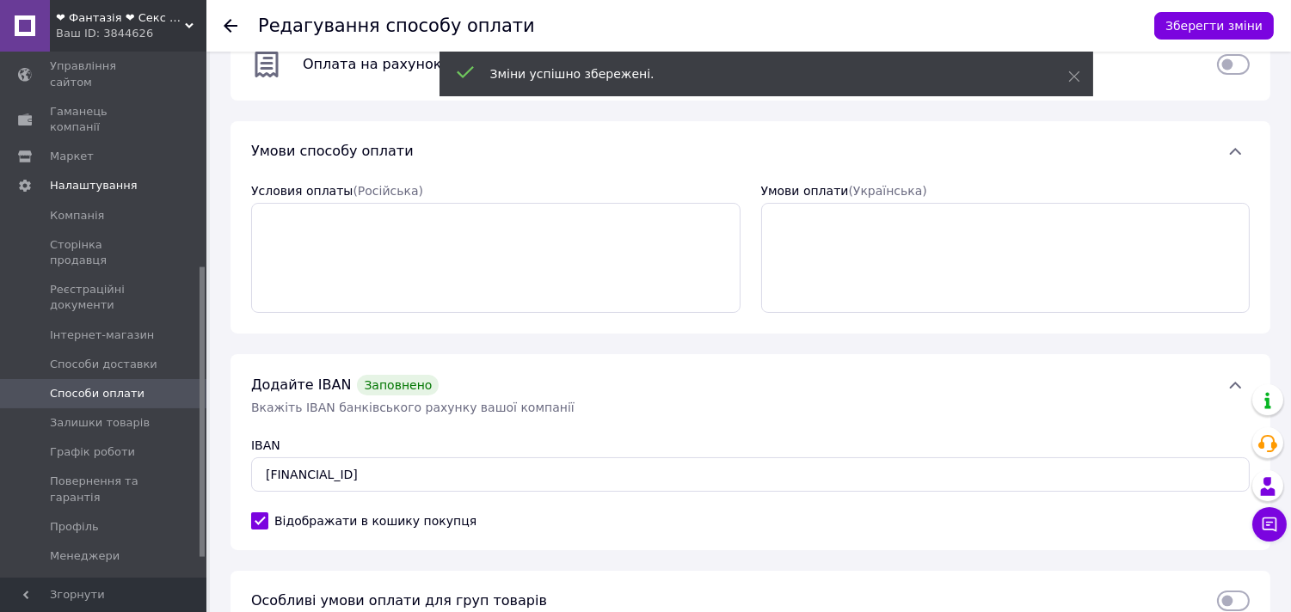
scroll to position [0, 0]
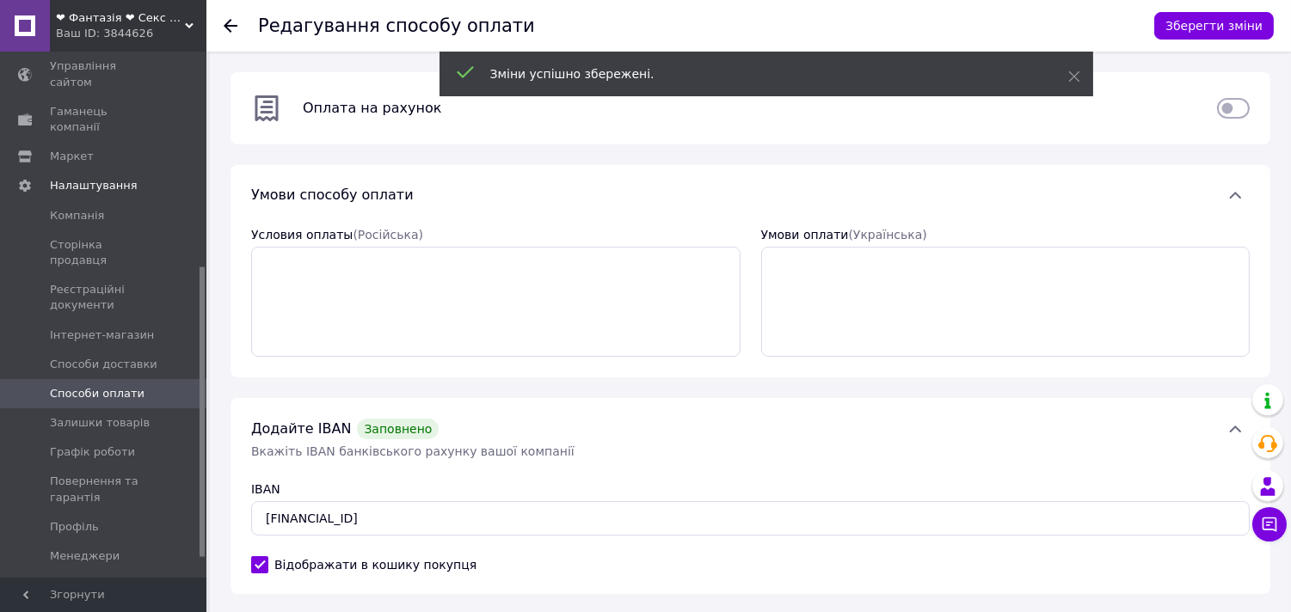
click at [1227, 107] on input "checkbox" at bounding box center [1233, 108] width 33 height 17
checkbox input "true"
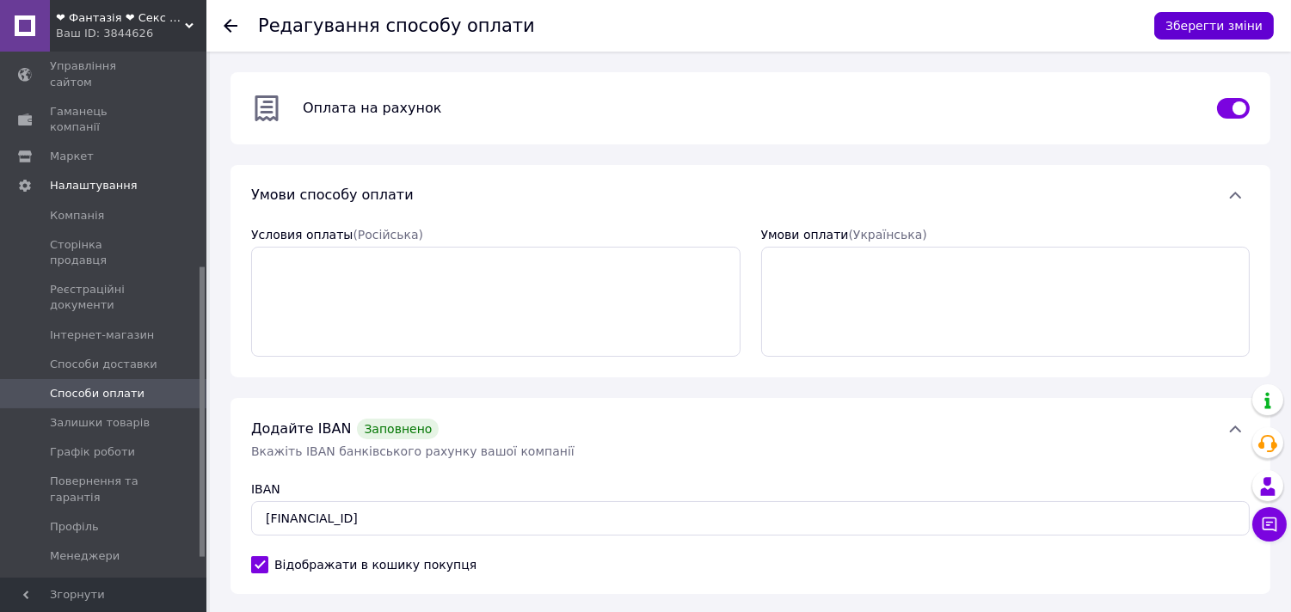
click at [1191, 24] on button "Зберегти зміни" at bounding box center [1214, 26] width 120 height 28
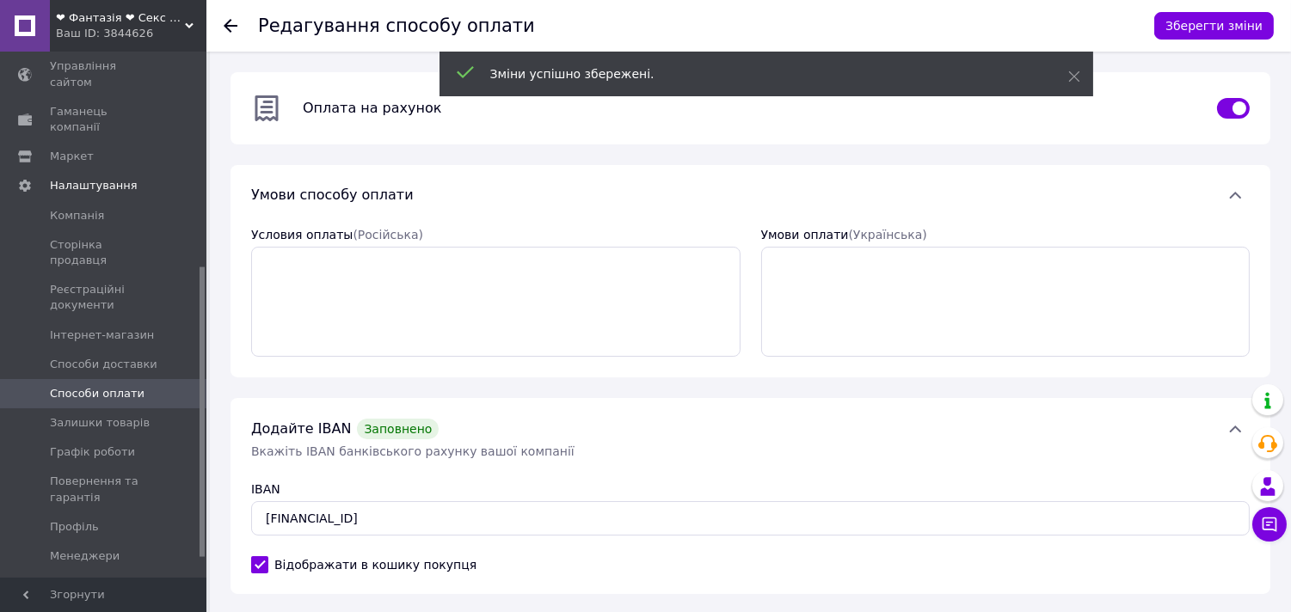
click at [231, 24] on icon at bounding box center [231, 26] width 14 height 14
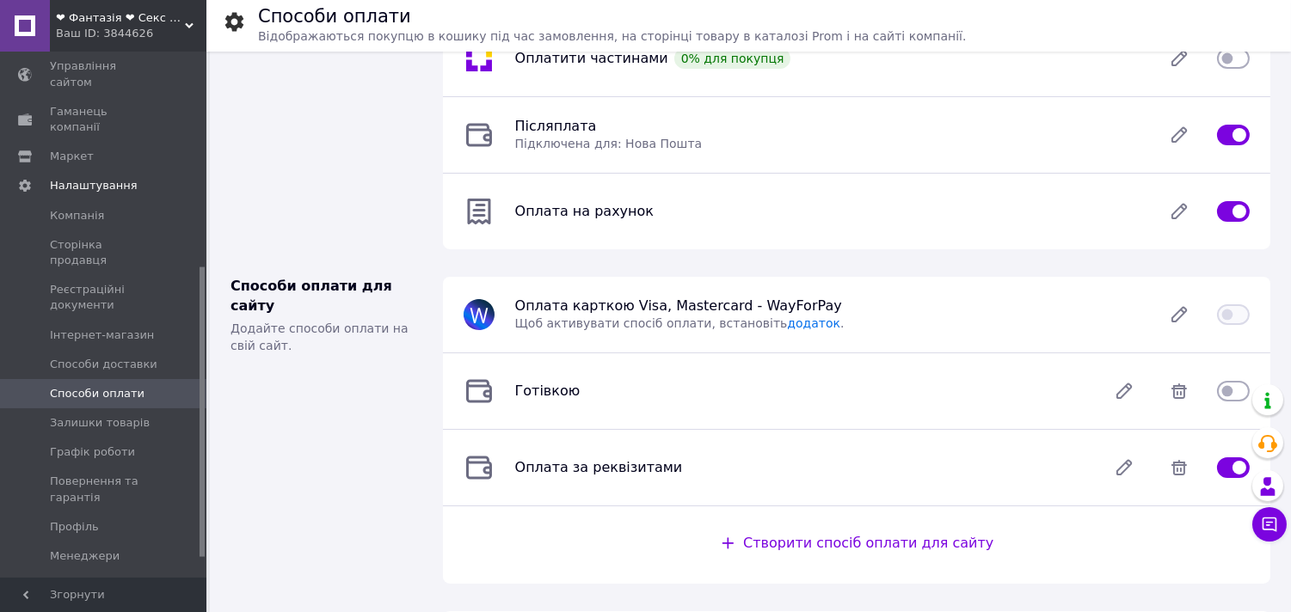
scroll to position [95, 0]
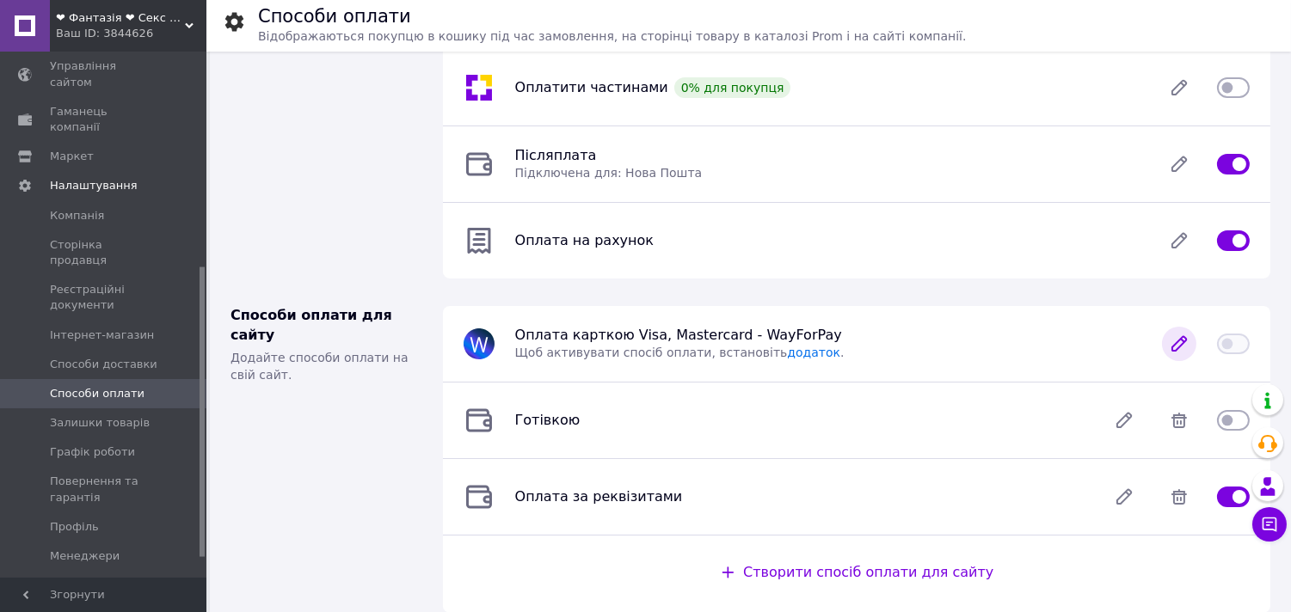
click at [1171, 353] on icon at bounding box center [1179, 344] width 34 height 34
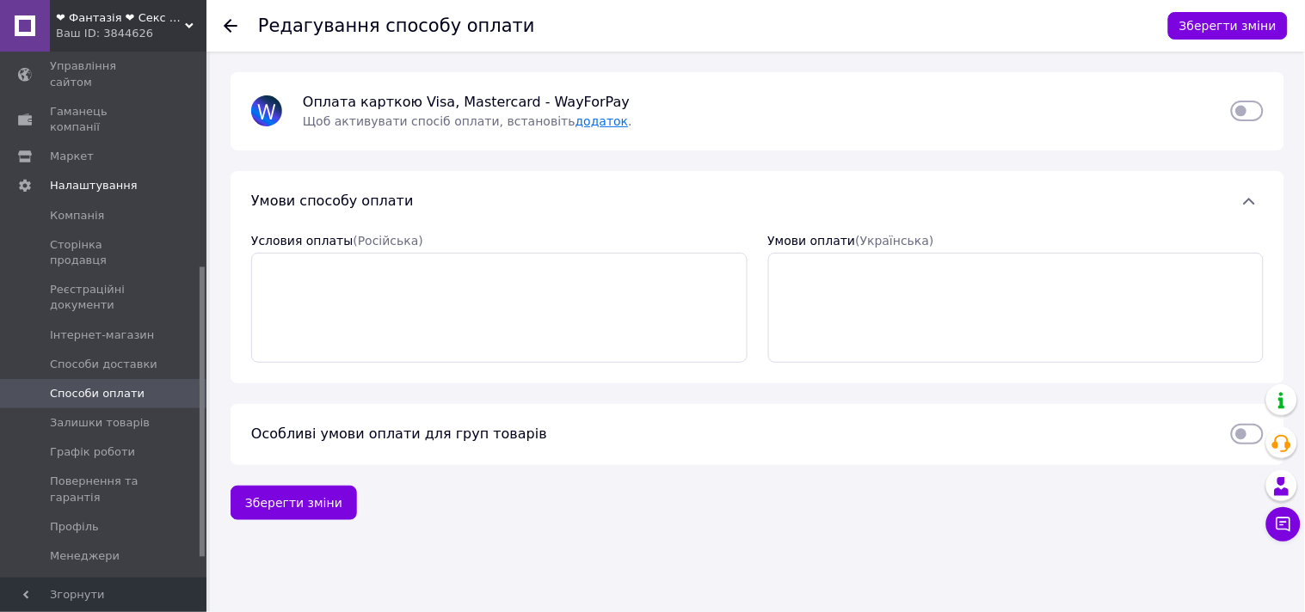
click at [575, 124] on link "додаток" at bounding box center [601, 121] width 53 height 14
click at [234, 27] on icon at bounding box center [231, 26] width 14 height 14
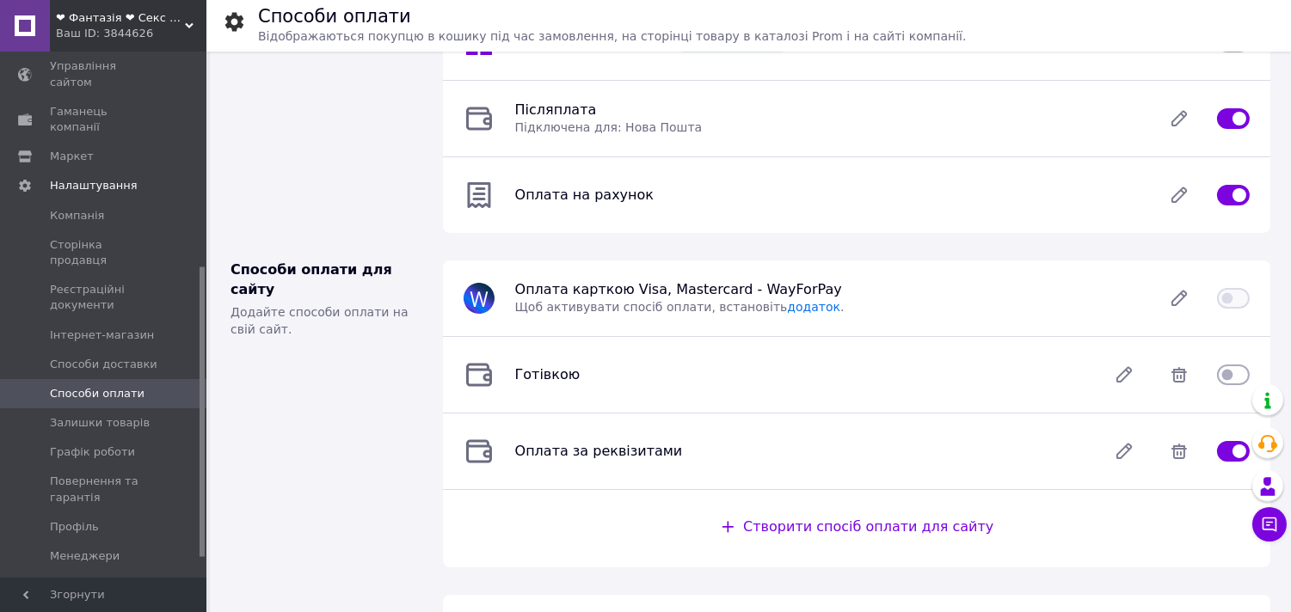
scroll to position [191, 0]
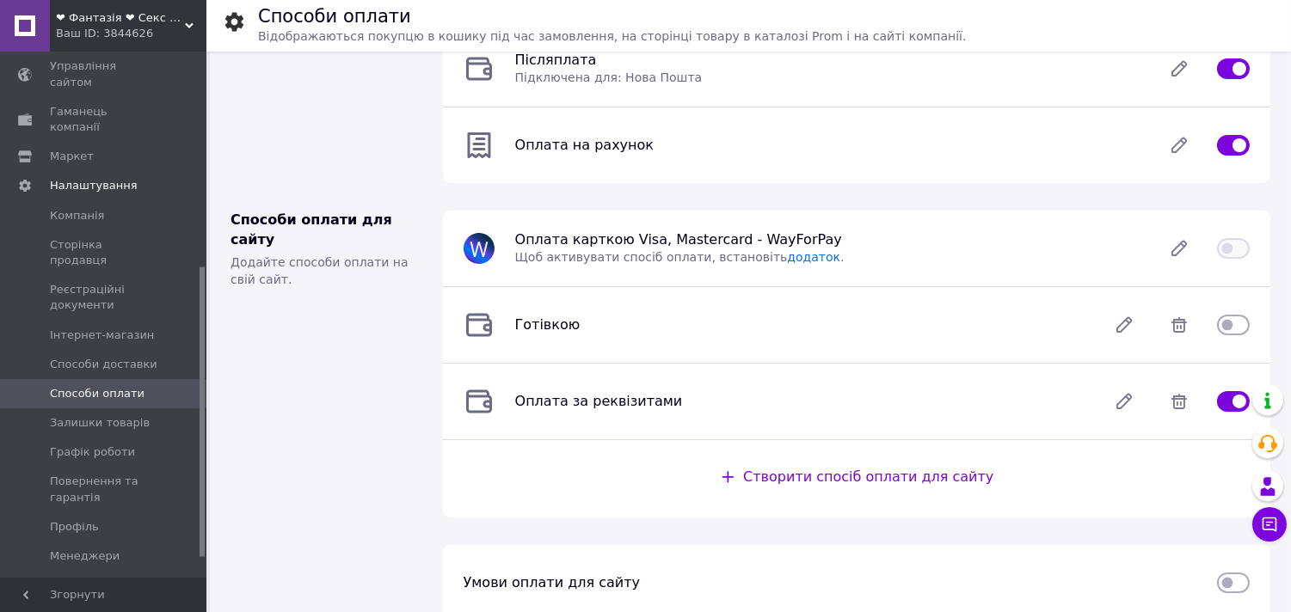
click at [792, 485] on span "Створити спосіб оплати для сайту" at bounding box center [868, 477] width 250 height 16
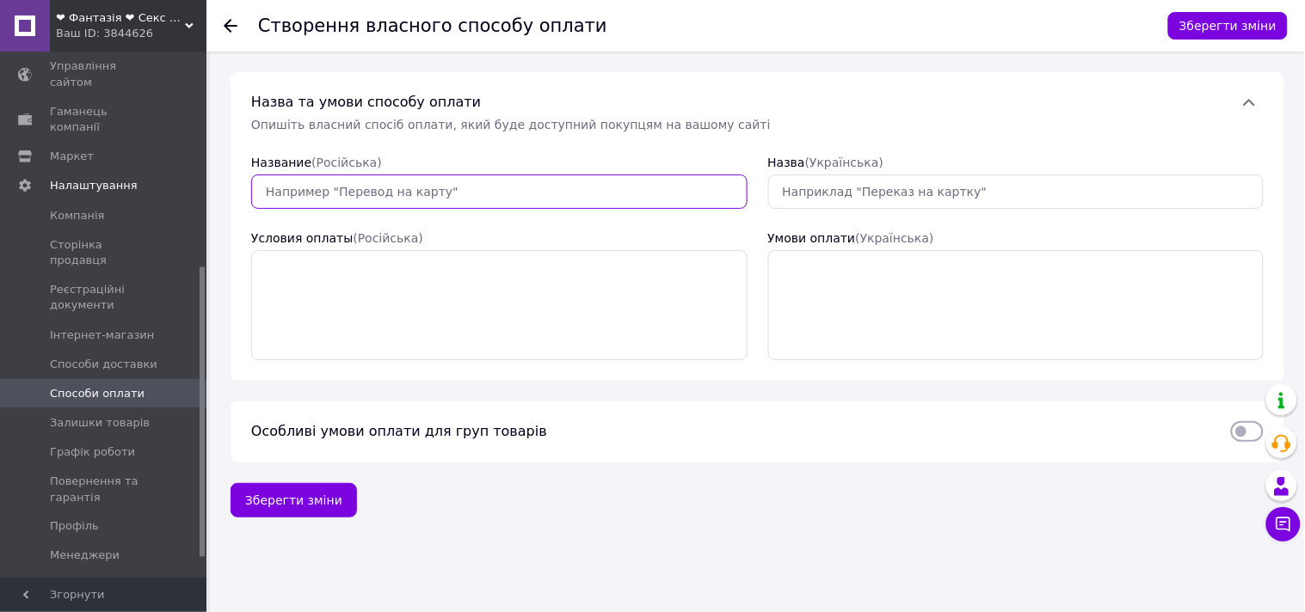
click at [417, 191] on input "Название  (Російська)" at bounding box center [499, 192] width 496 height 34
click at [229, 23] on icon at bounding box center [231, 26] width 14 height 14
